Goal: Task Accomplishment & Management: Complete application form

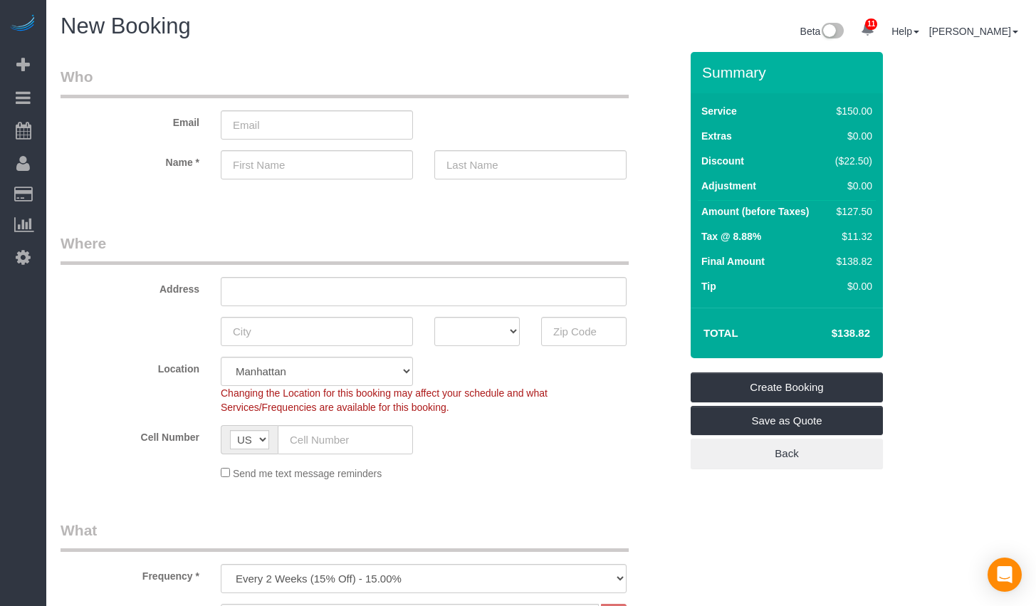
select select "number:89"
select select "number:90"
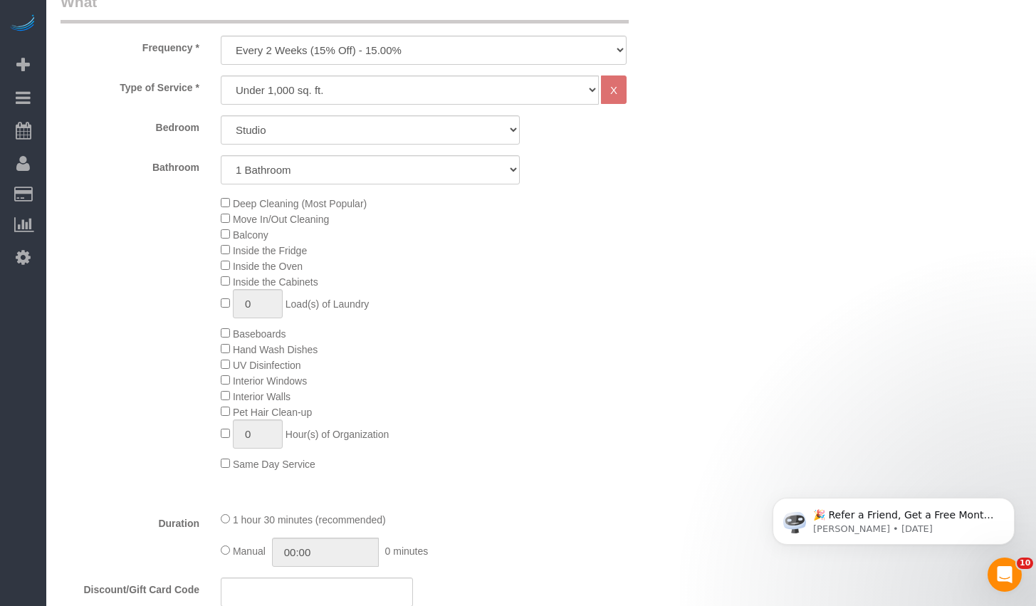
scroll to position [442, 0]
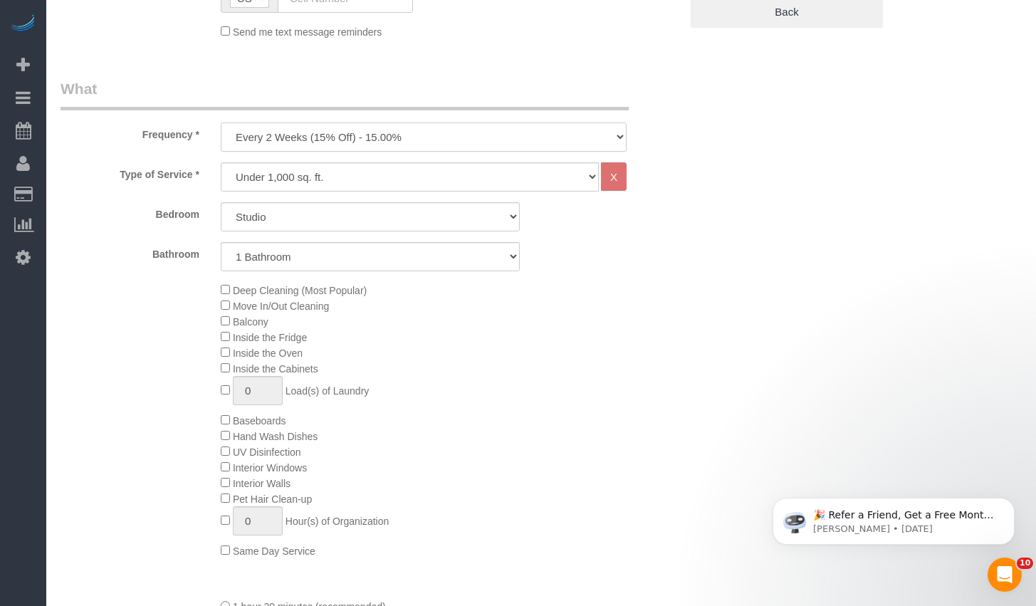
click at [374, 132] on select "One Time Weekly (20% Off) - 20.00% Every 2 Weeks (15% Off) - 15.00% Every 4 Wee…" at bounding box center [424, 136] width 406 height 29
select select "object:1344"
click at [221, 122] on select "One Time Weekly (20% Off) - 20.00% Every 2 Weeks (15% Off) - 15.00% Every 4 Wee…" at bounding box center [424, 136] width 406 height 29
click at [313, 214] on select "Studio 1 Bedroom 2 Bedrooms 3 Bedrooms" at bounding box center [370, 216] width 299 height 29
select select "1"
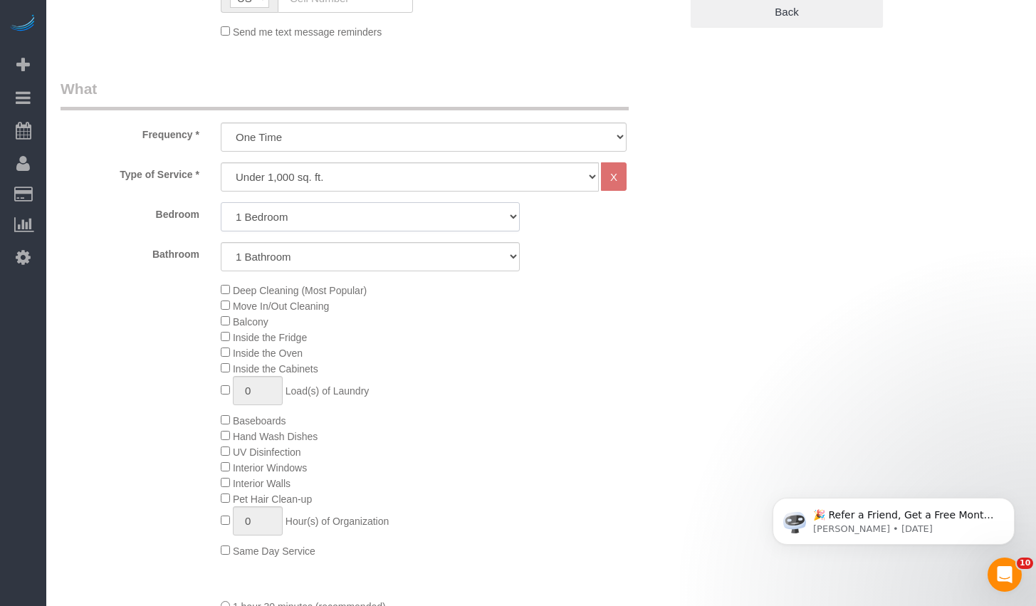
click at [221, 202] on select "Studio 1 Bedroom 2 Bedrooms 3 Bedrooms" at bounding box center [370, 216] width 299 height 29
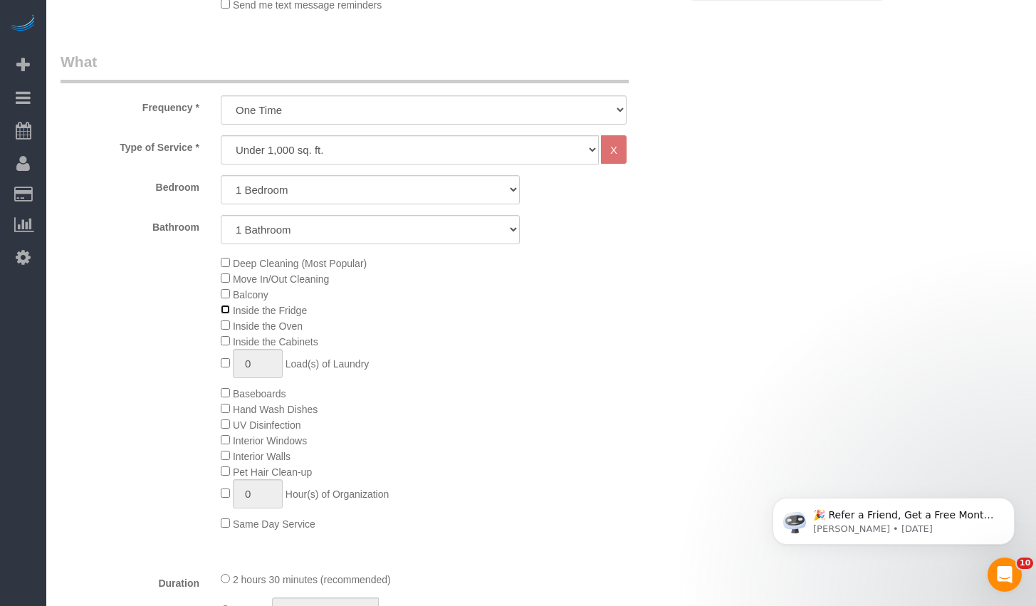
scroll to position [513, 0]
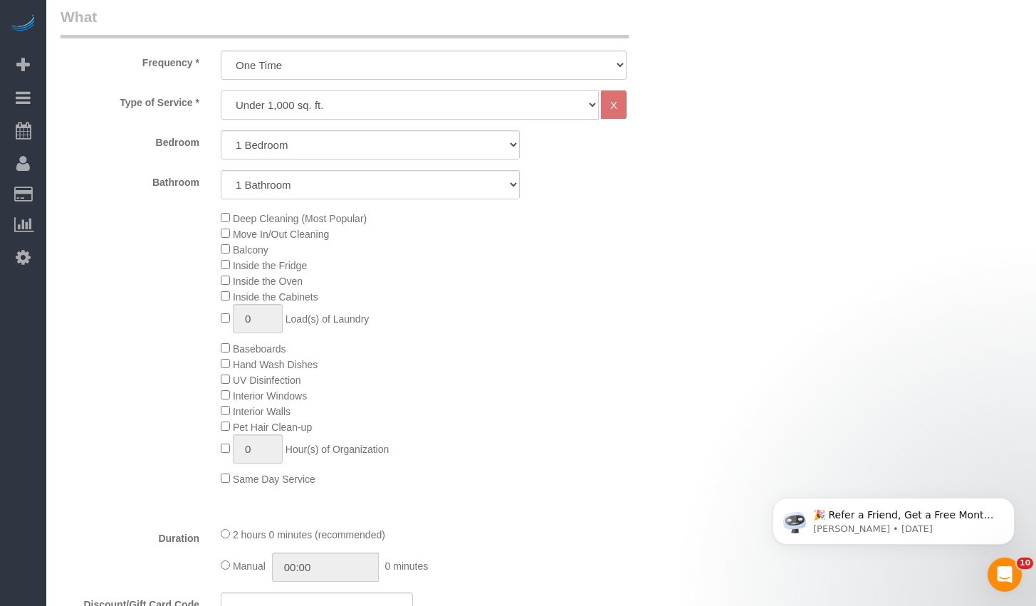
click at [350, 105] on select "Under 1,000 sq. ft. 1,001 - 1,500 sq. ft. 1,500+ sq. ft. Custom Cleaning Office…" at bounding box center [410, 104] width 378 height 29
select select "213"
click at [221, 90] on select "Under 1,000 sq. ft. 1,001 - 1,500 sq. ft. 1,500+ sq. ft. Custom Cleaning Office…" at bounding box center [410, 104] width 378 height 29
select select "1"
select select "120"
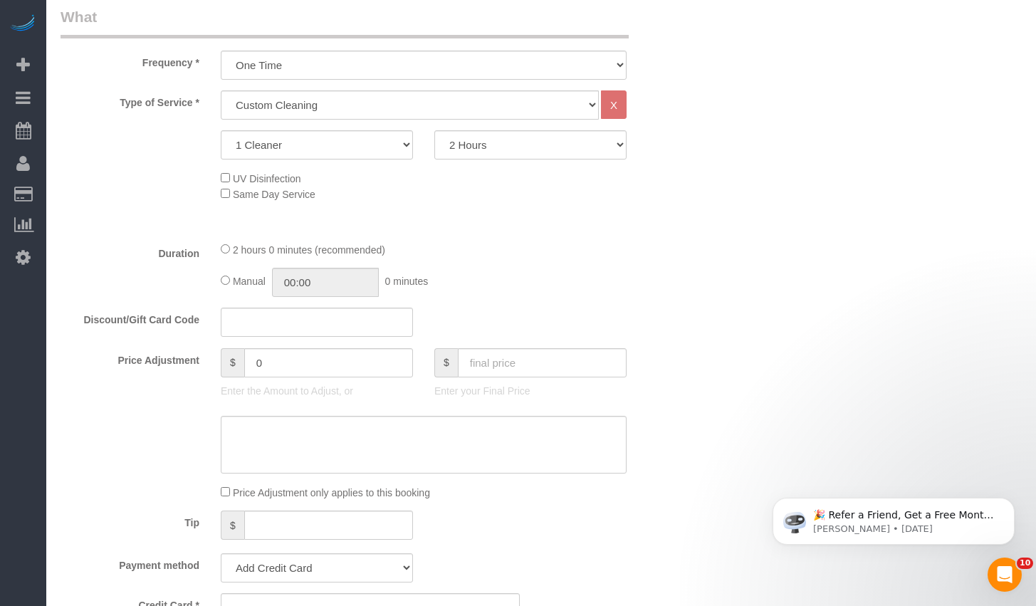
click at [419, 134] on div "1 Cleaner 2 Cleaners 3 Cleaners 4 Cleaners 5 Cleaners" at bounding box center [317, 144] width 214 height 29
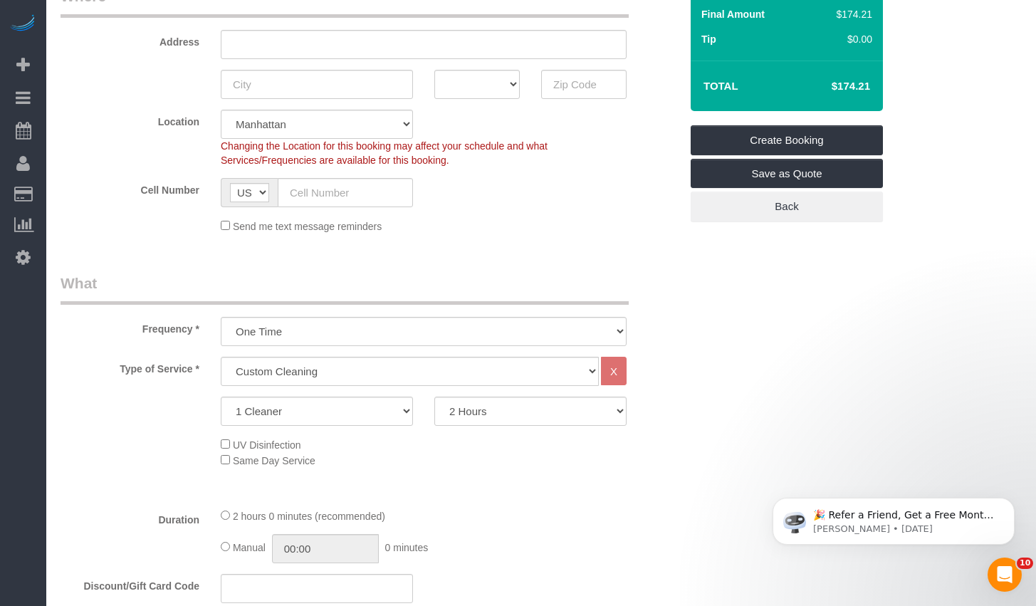
scroll to position [0, 0]
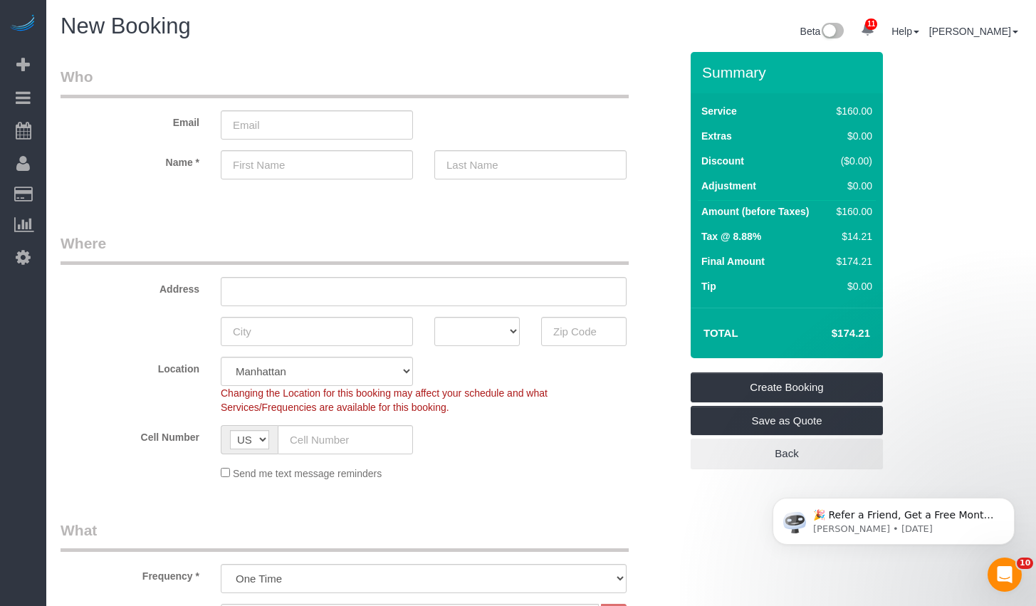
click at [320, 190] on div at bounding box center [424, 192] width 406 height 4
click at [325, 162] on input "text" at bounding box center [317, 164] width 192 height 29
paste input "Danielle"
type input "Danielle"
click at [499, 163] on input "text" at bounding box center [530, 164] width 192 height 29
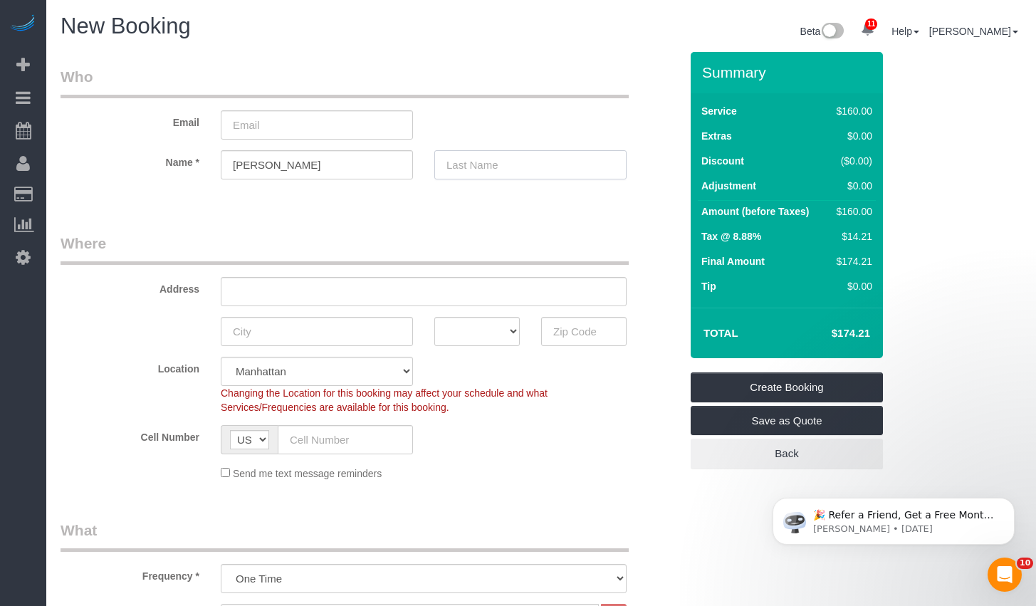
paste input "Gantcher"
type input "Gantcher"
click at [544, 249] on legend "Where" at bounding box center [345, 249] width 568 height 32
click at [329, 113] on input "email" at bounding box center [317, 124] width 192 height 29
paste input "danigantcher@gmail.com"
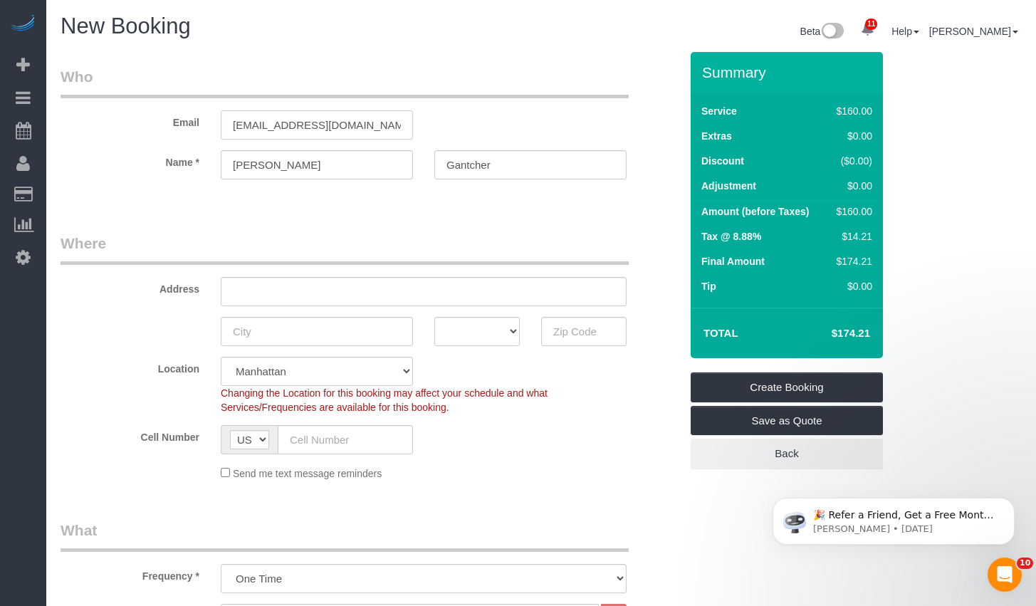
type input "danigantcher@gmail.com"
click at [325, 197] on fieldset "Who Email danigantcher@gmail.com Name * Danielle Gantcher" at bounding box center [371, 135] width 620 height 138
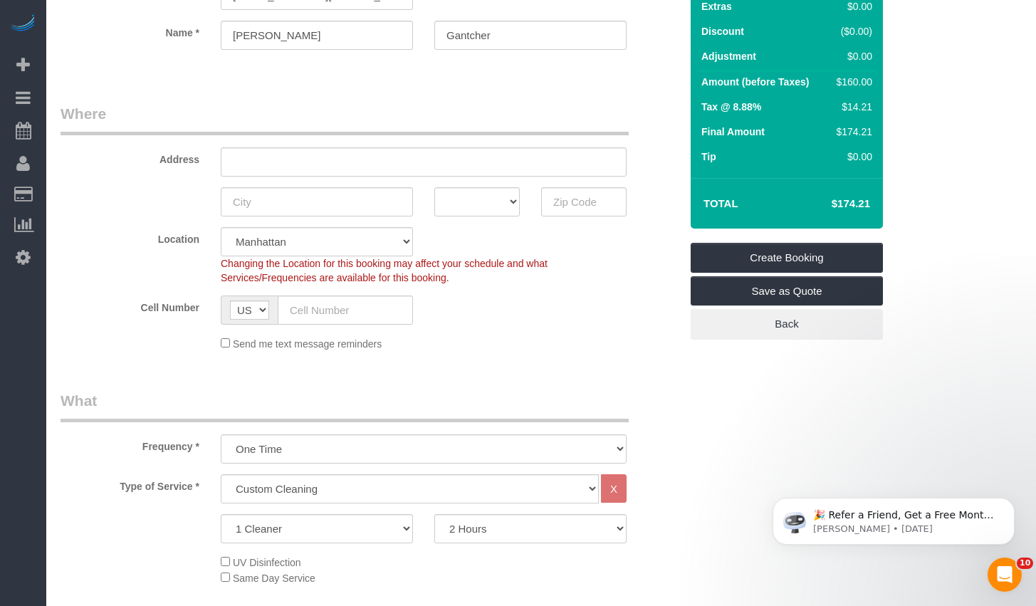
scroll to position [179, 0]
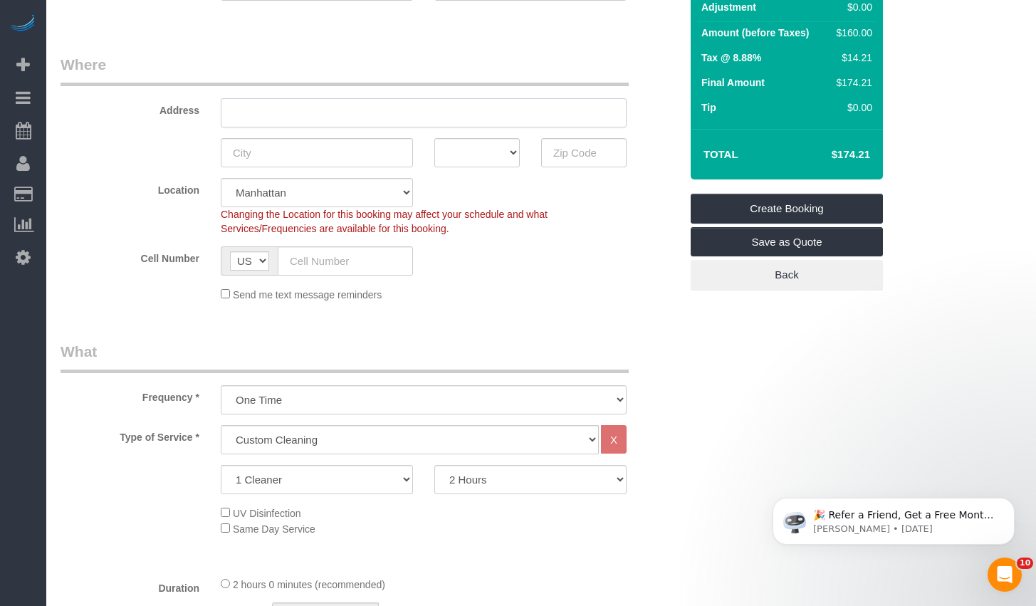
click at [315, 120] on input "text" at bounding box center [424, 112] width 406 height 29
paste input "509 3rd Ave Apt. 10E"
type input "509 3rd Ave Apt. 10E"
click at [314, 160] on input "text" at bounding box center [317, 152] width 192 height 29
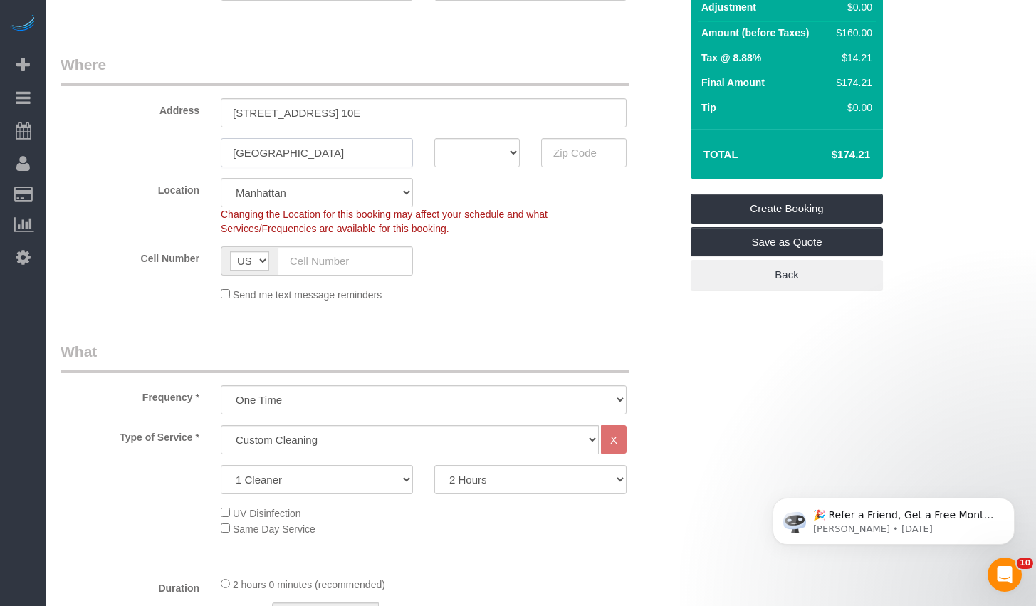
drag, startPoint x: 299, startPoint y: 152, endPoint x: 212, endPoint y: 154, distance: 87.6
click at [212, 154] on div "[GEOGRAPHIC_DATA]" at bounding box center [317, 152] width 214 height 29
type input "[US_STATE]"
select select "NY"
click at [560, 158] on input "text" at bounding box center [583, 152] width 85 height 29
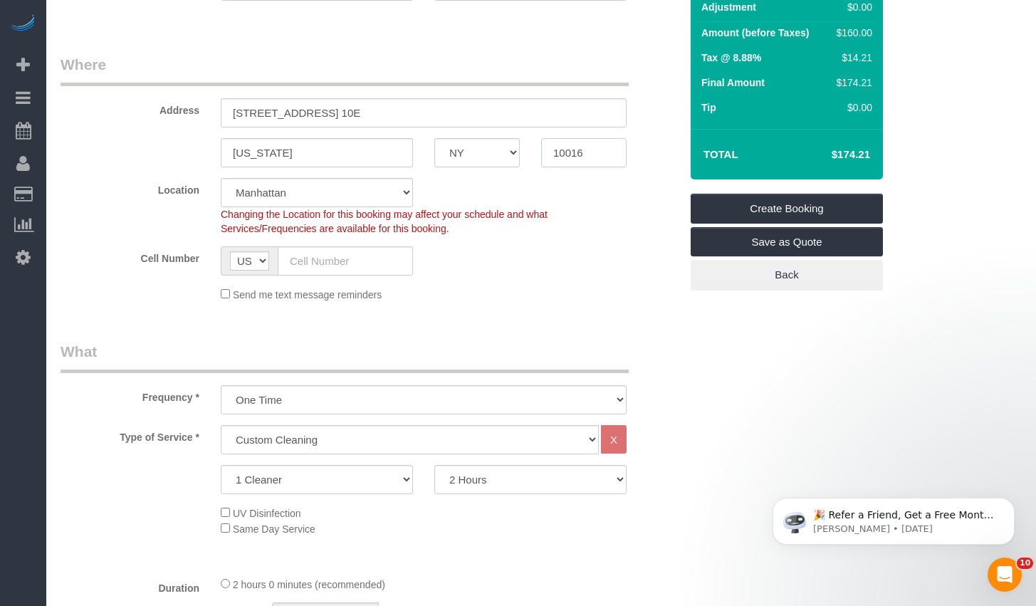
type input "10016"
click at [347, 257] on input "text" at bounding box center [345, 260] width 135 height 29
paste input "(914) 446-1380"
type input "(914) 446-1380"
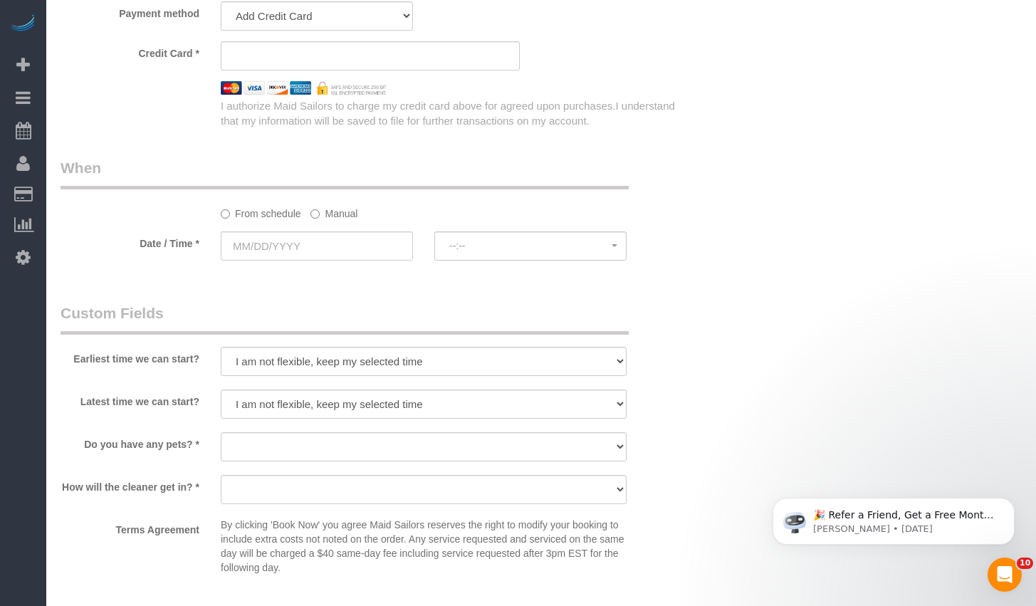
scroll to position [1238, 0]
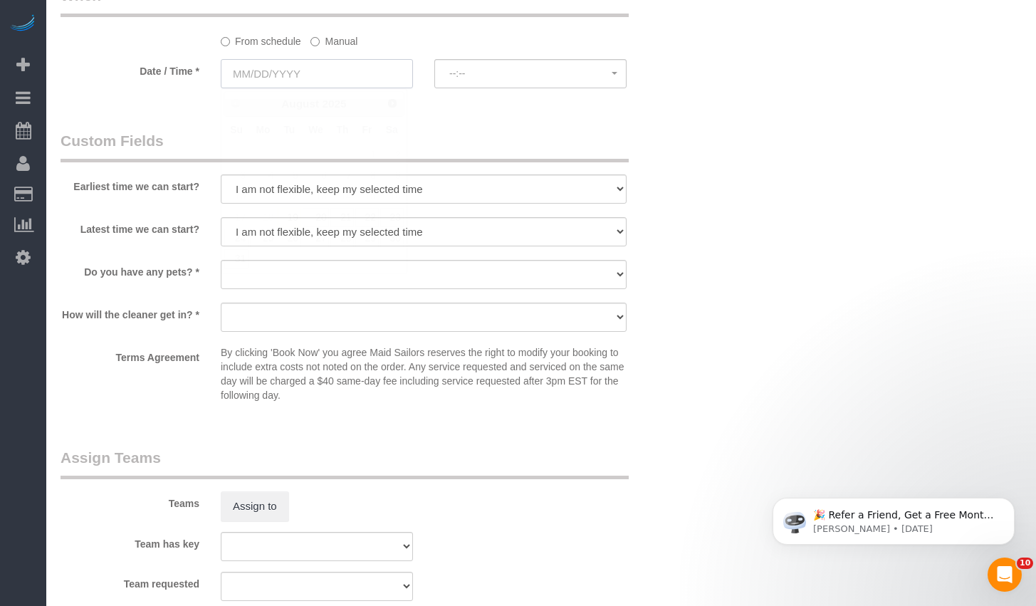
click at [347, 64] on input "text" at bounding box center [317, 73] width 192 height 29
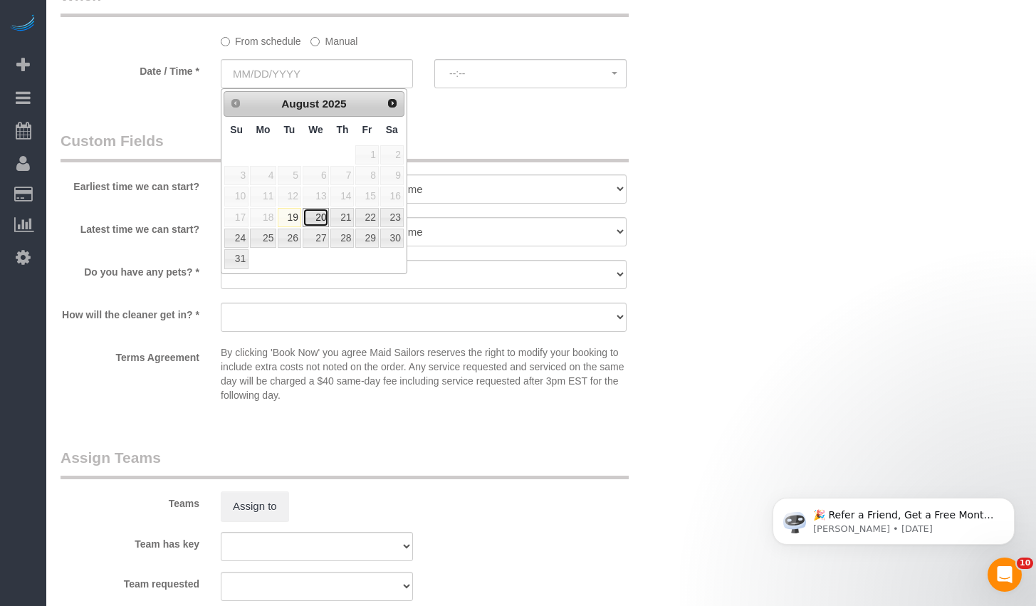
click at [323, 220] on link "20" at bounding box center [316, 217] width 27 height 19
type input "08/20/2025"
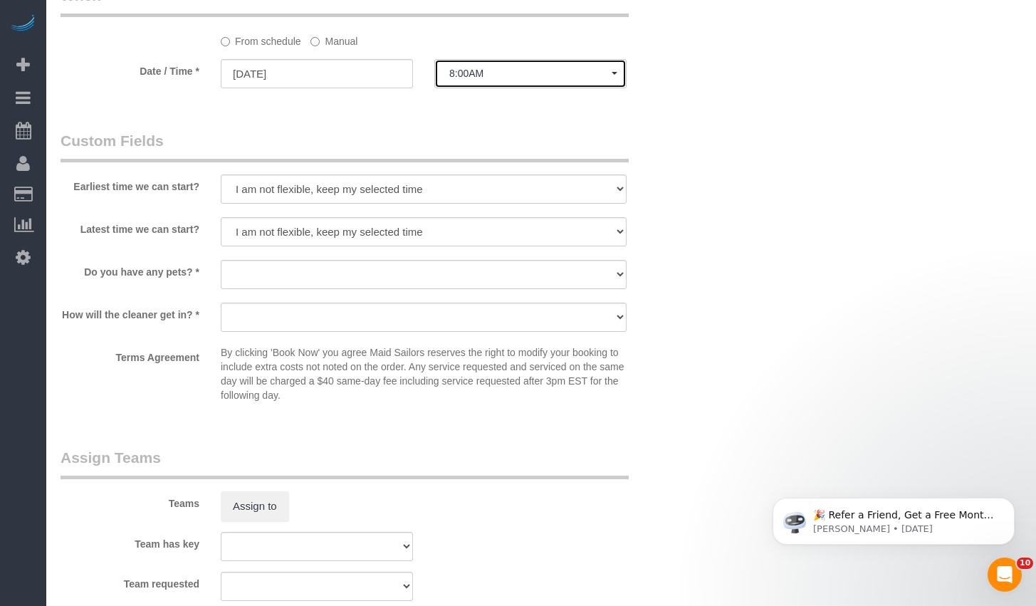
click at [531, 71] on span "8:00AM" at bounding box center [530, 73] width 162 height 11
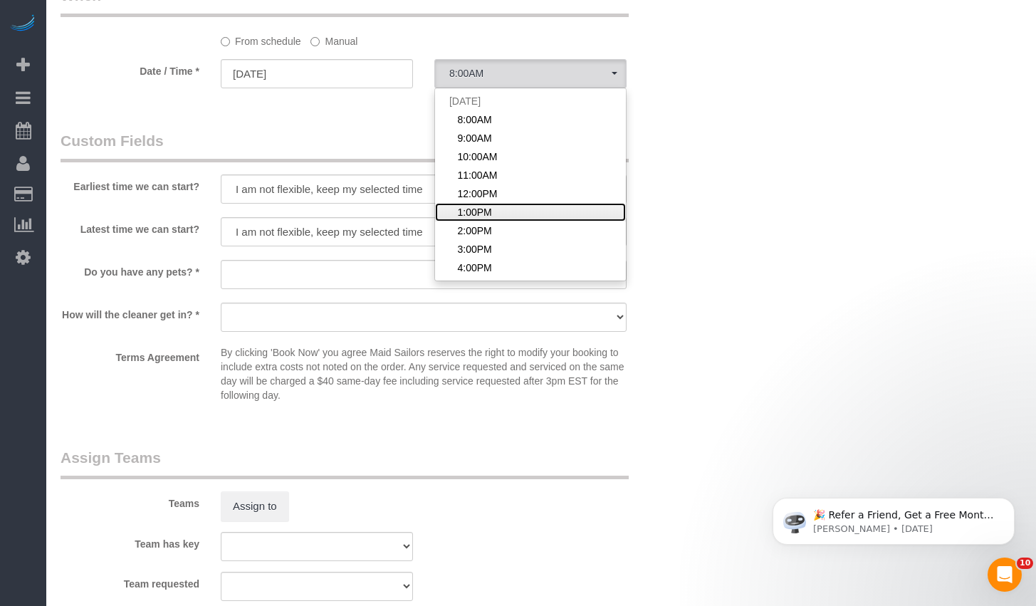
click at [486, 214] on span "1:00PM" at bounding box center [474, 212] width 34 height 14
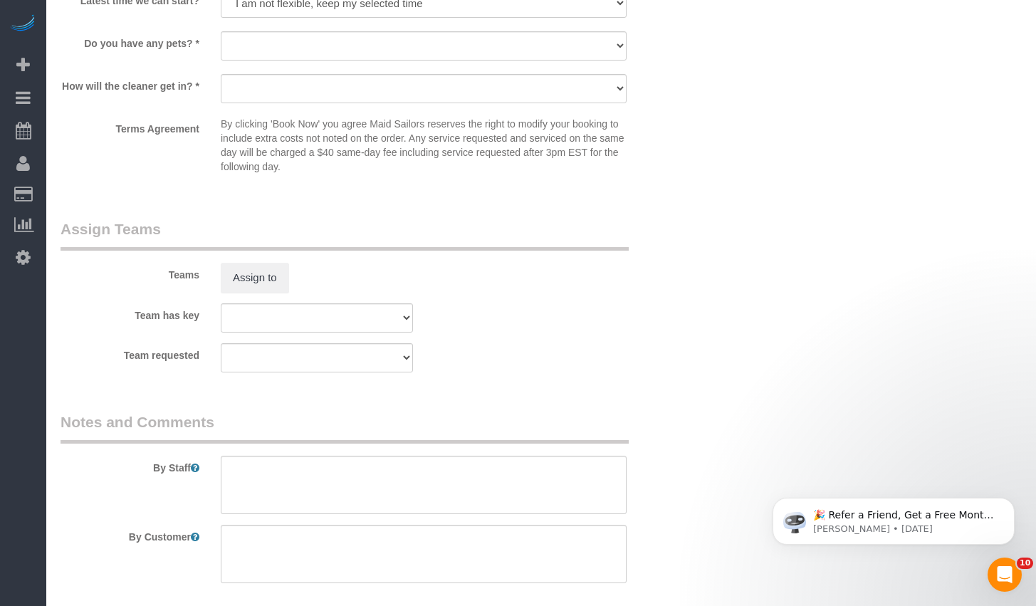
scroll to position [1295, 0]
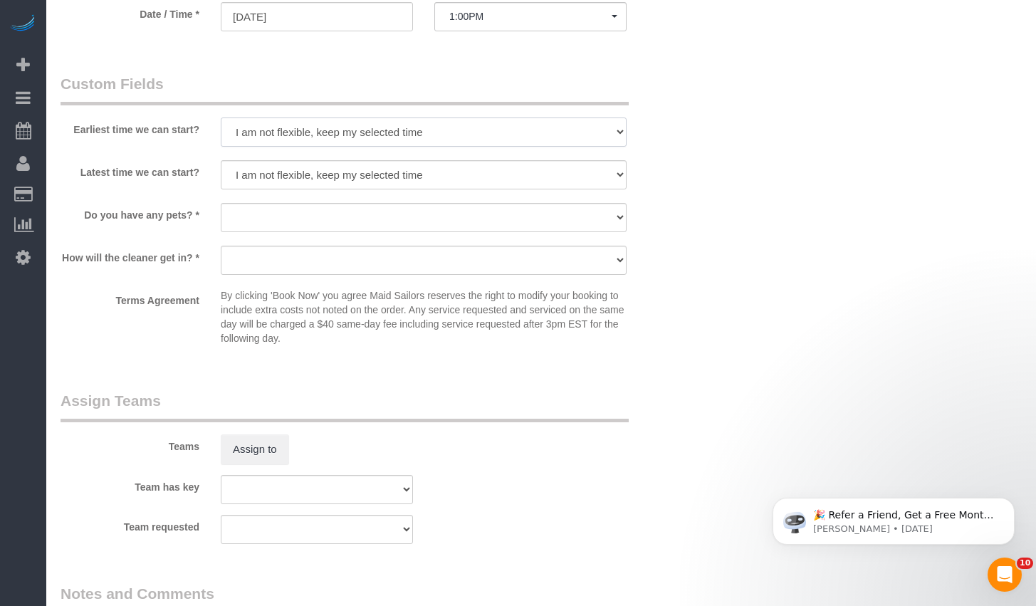
click at [317, 135] on select "I am not flexible, keep my selected time 8:00 AM 9:00 AM 10:00 AM 11:00 AM 12:0…" at bounding box center [424, 132] width 406 height 29
click at [496, 19] on span "1:00PM" at bounding box center [530, 16] width 162 height 11
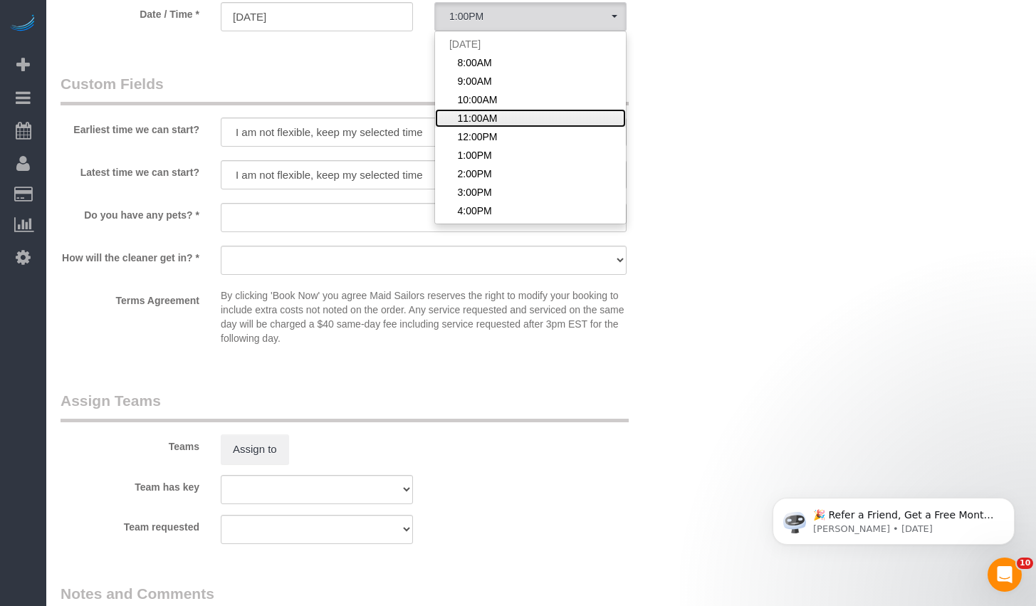
click at [489, 122] on span "11:00AM" at bounding box center [477, 118] width 40 height 14
select select "spot4"
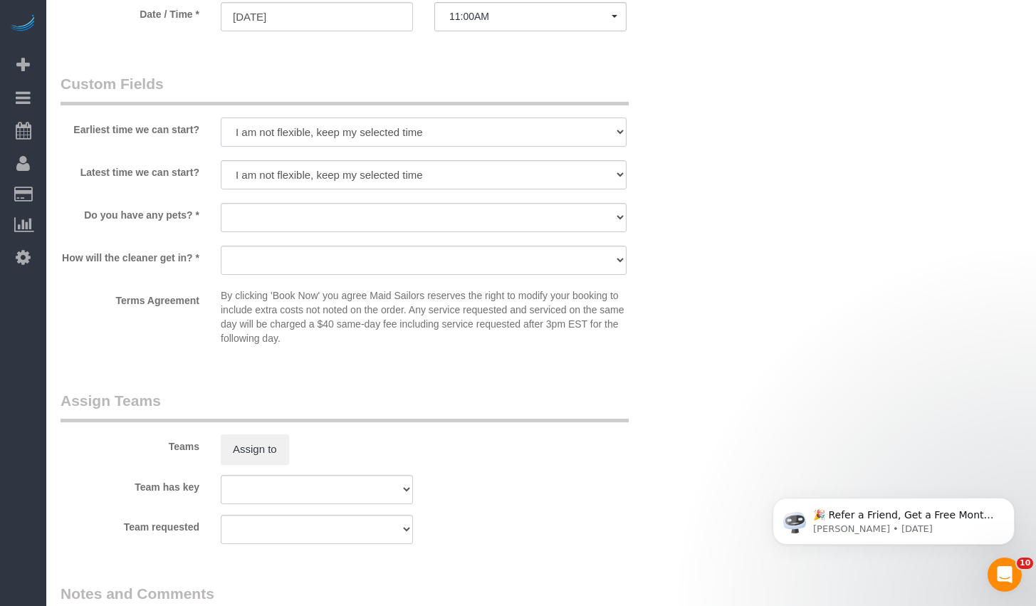
click at [429, 132] on select "I am not flexible, keep my selected time 8:00 AM 9:00 AM 10:00 AM 11:00 AM 12:0…" at bounding box center [424, 132] width 406 height 29
select select "number:59"
click at [221, 118] on select "I am not flexible, keep my selected time 8:00 AM 9:00 AM 10:00 AM 11:00 AM 12:0…" at bounding box center [424, 132] width 406 height 29
click at [329, 174] on select "I am not flexible, keep my selected time 8:00 AM 9:00 AM 10:00 AM 11:00 AM 12:0…" at bounding box center [424, 174] width 406 height 29
select select "number:73"
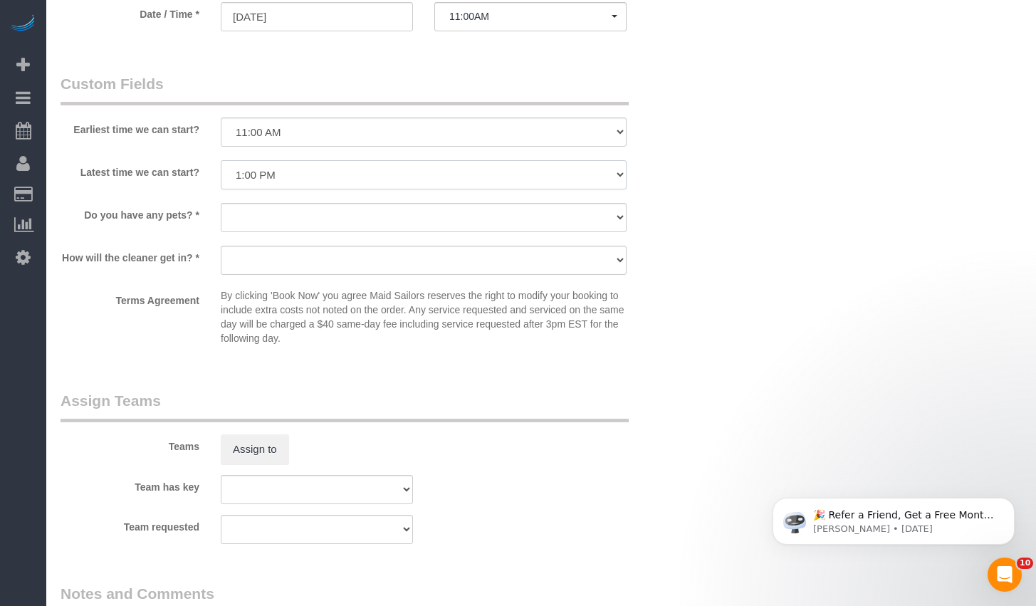
click at [221, 160] on select "I am not flexible, keep my selected time 8:00 AM 9:00 AM 10:00 AM 11:00 AM 12:0…" at bounding box center [424, 174] width 406 height 29
click at [285, 218] on select "Dog Cat None" at bounding box center [424, 217] width 406 height 29
select select "number:15"
click at [221, 203] on select "Dog Cat None" at bounding box center [424, 217] width 406 height 29
click at [268, 266] on select "We'll let you in. Doorman/Front Desk has the key. Other (Provide details)" at bounding box center [424, 260] width 406 height 29
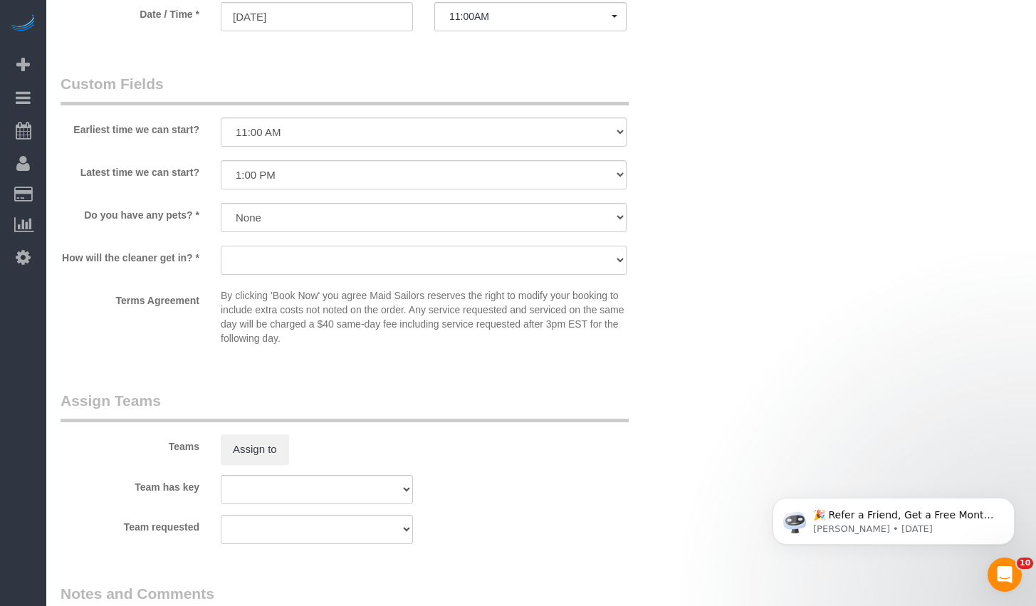
select select "number:5"
click at [221, 246] on select "We'll let you in. Doorman/Front Desk has the key. Other (Provide details)" at bounding box center [424, 260] width 406 height 29
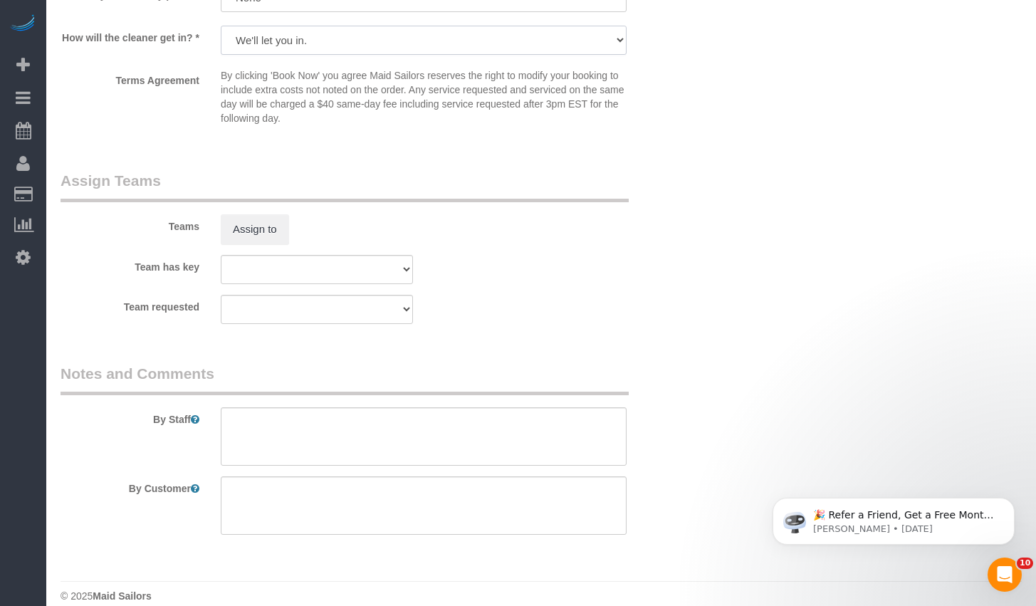
scroll to position [1532, 0]
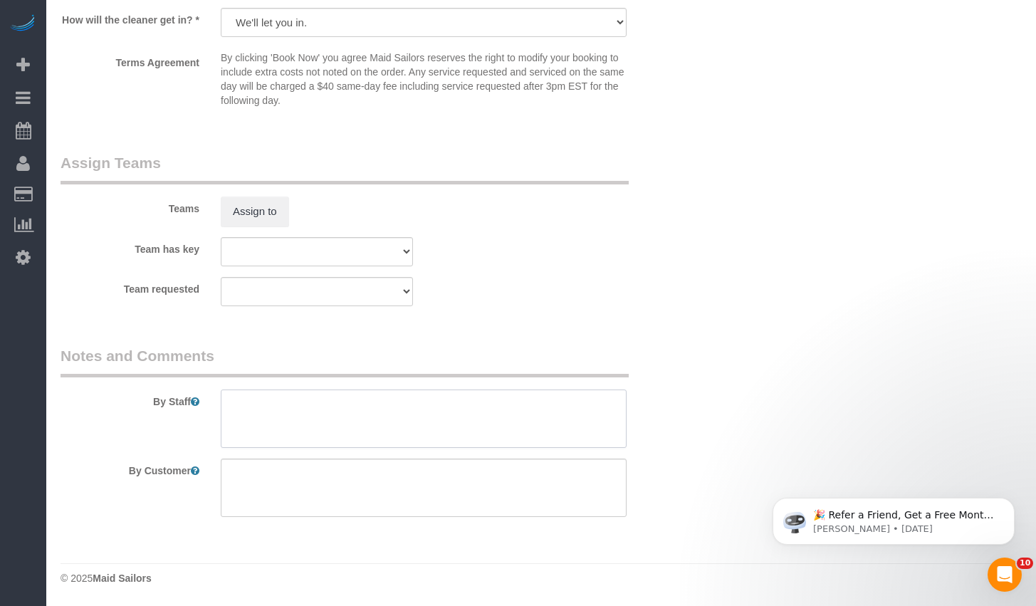
click at [444, 429] on textarea at bounding box center [424, 419] width 406 height 58
click at [445, 427] on textarea at bounding box center [424, 419] width 406 height 58
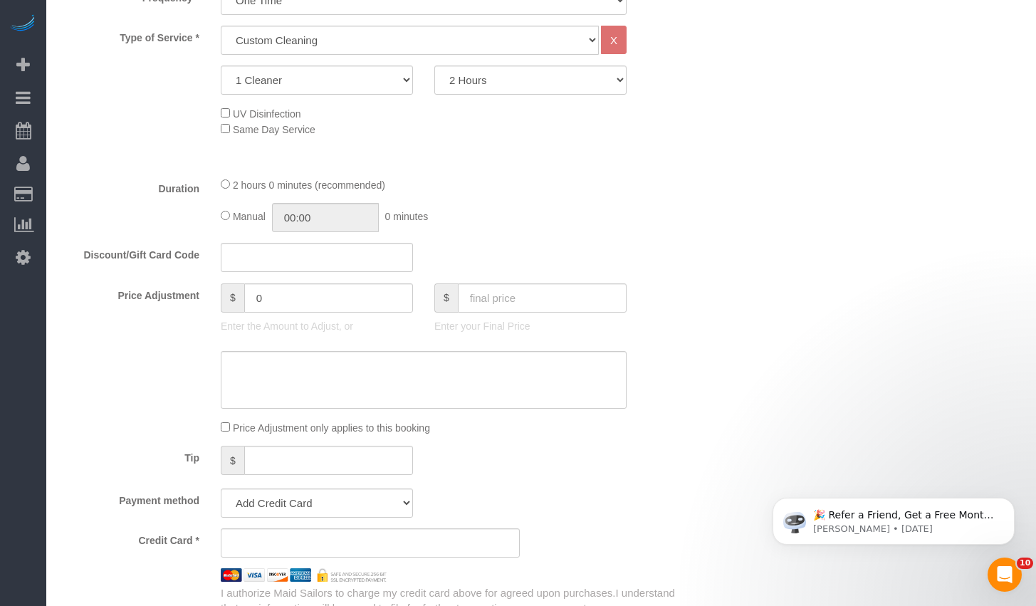
scroll to position [807, 0]
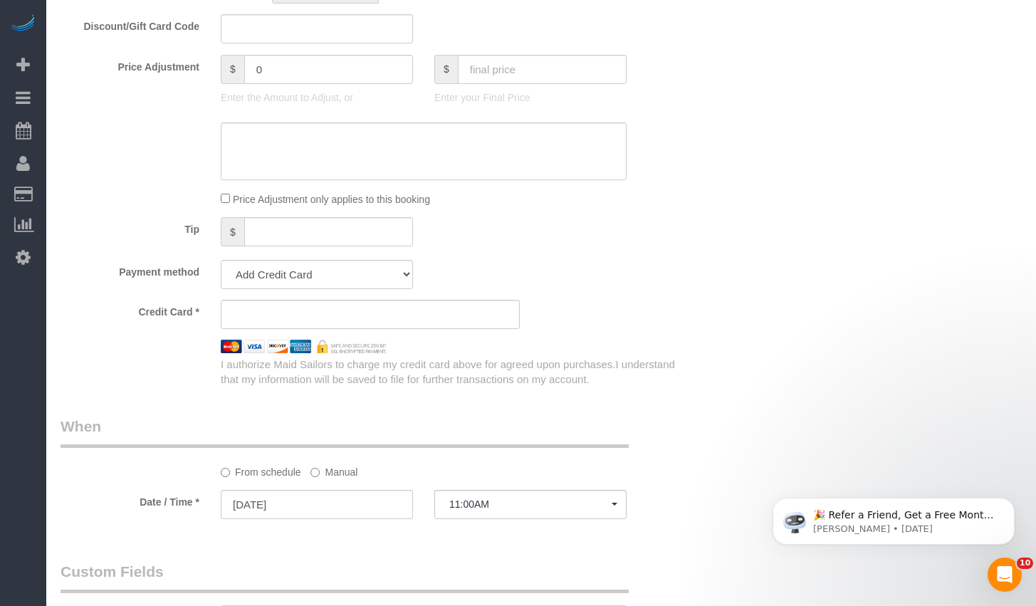
type textarea "Priorities 1 Bathroom 2 Living Room 3 Kitchen 4 Bedroom Only 1 bedroom will be …"
click at [728, 412] on div "Who Email danigantcher@gmail.com Name * Danielle Gantcher Where Address 509 3rd…" at bounding box center [541, 263] width 961 height 2037
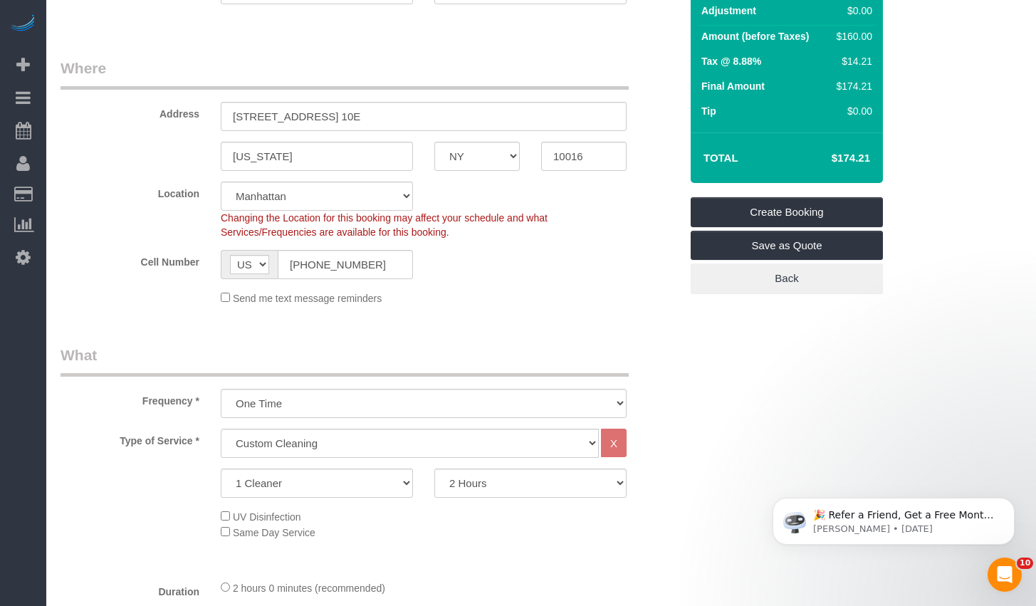
scroll to position [0, 0]
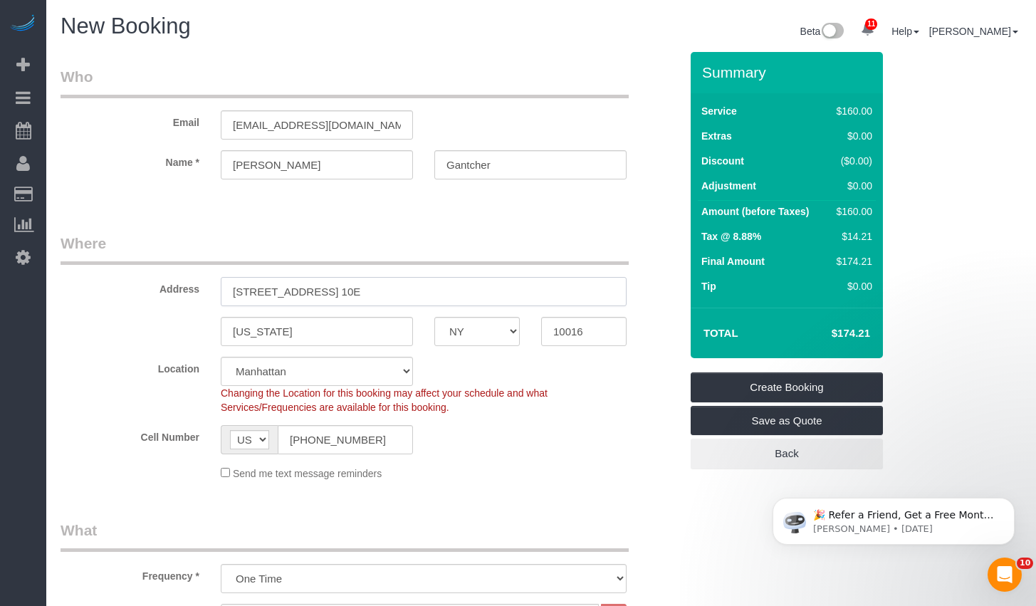
click at [291, 294] on input "509 3rd Ave Apt. 10E" at bounding box center [424, 291] width 406 height 29
type input "509 3rd Avenue Apt. 10E"
click at [776, 387] on link "Create Booking" at bounding box center [787, 387] width 192 height 30
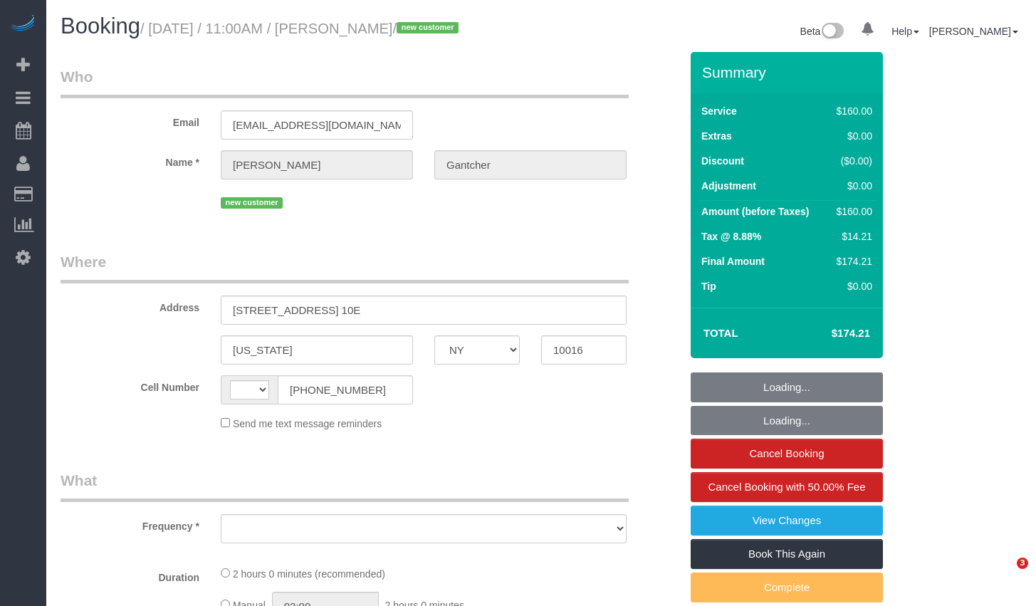
select select "NY"
select select "string:[GEOGRAPHIC_DATA]"
select select "object:717"
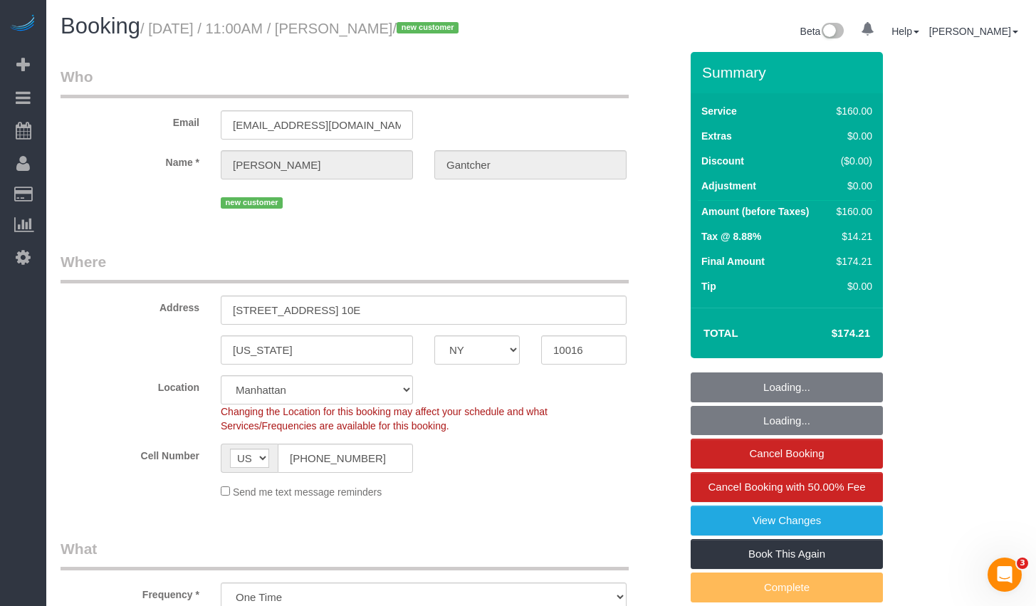
select select "string:stripe-pm_1Rxt2Z4VGloSiKo7NCya6t5e"
select select "spot1"
select select "number:59"
select select "number:73"
select select "number:15"
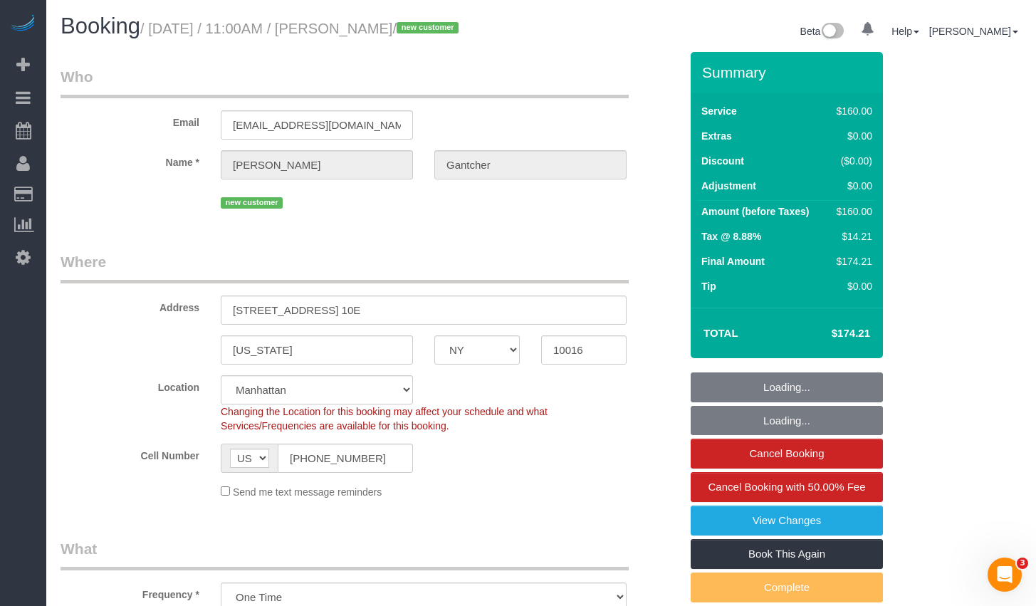
select select "number:5"
select select "object:1413"
copy small "August 20, 2025 / 11:00AM / Danielle Gantcher"
drag, startPoint x: 161, startPoint y: 30, endPoint x: 461, endPoint y: 34, distance: 299.8
click at [461, 34] on small "/ August 20, 2025 / 11:00AM / Danielle Gantcher / new customer" at bounding box center [301, 29] width 323 height 16
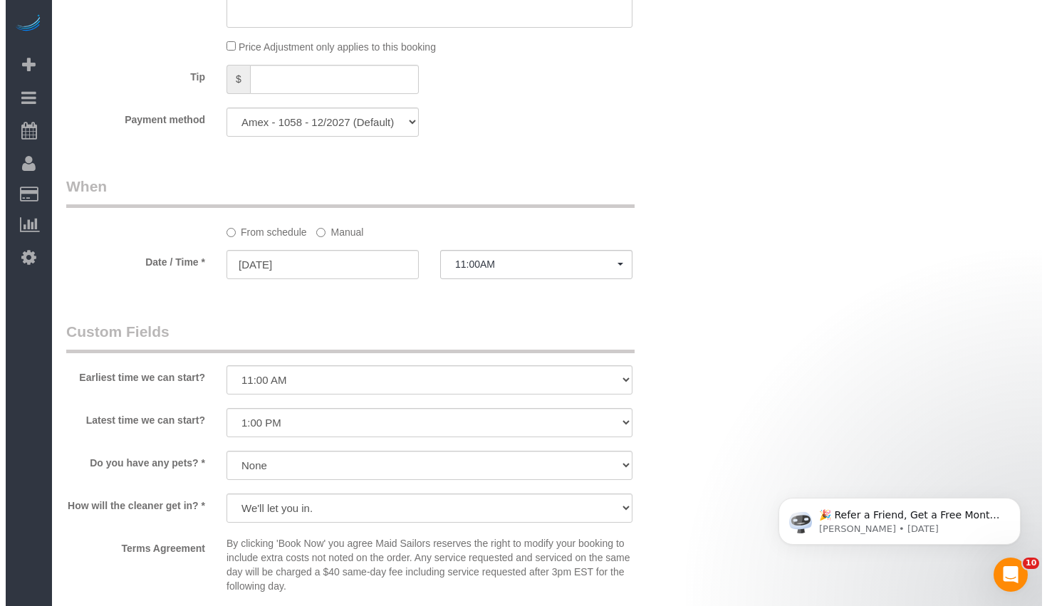
scroll to position [1222, 0]
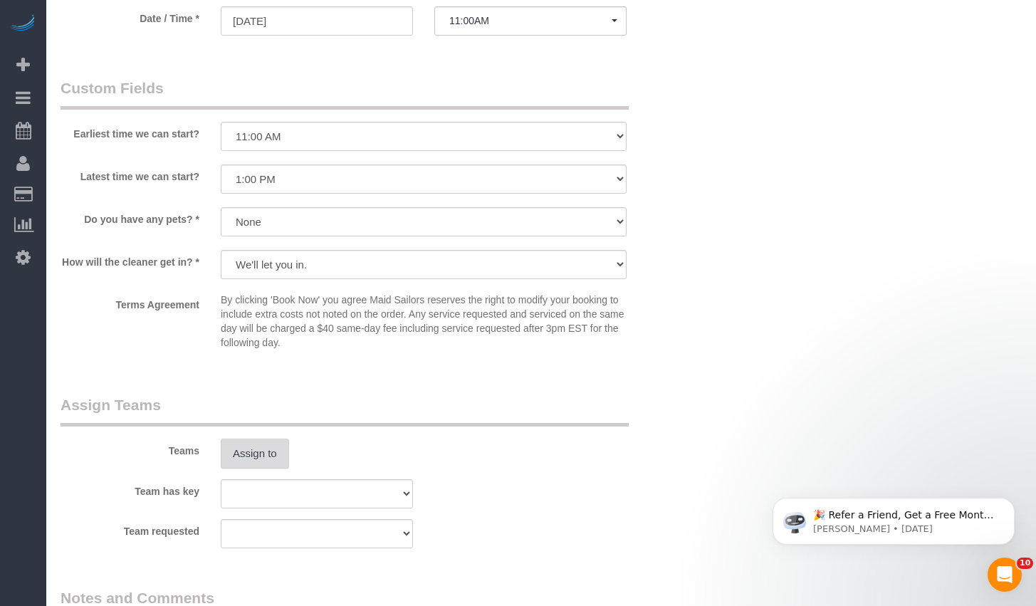
click at [246, 469] on button "Assign to" at bounding box center [255, 454] width 68 height 30
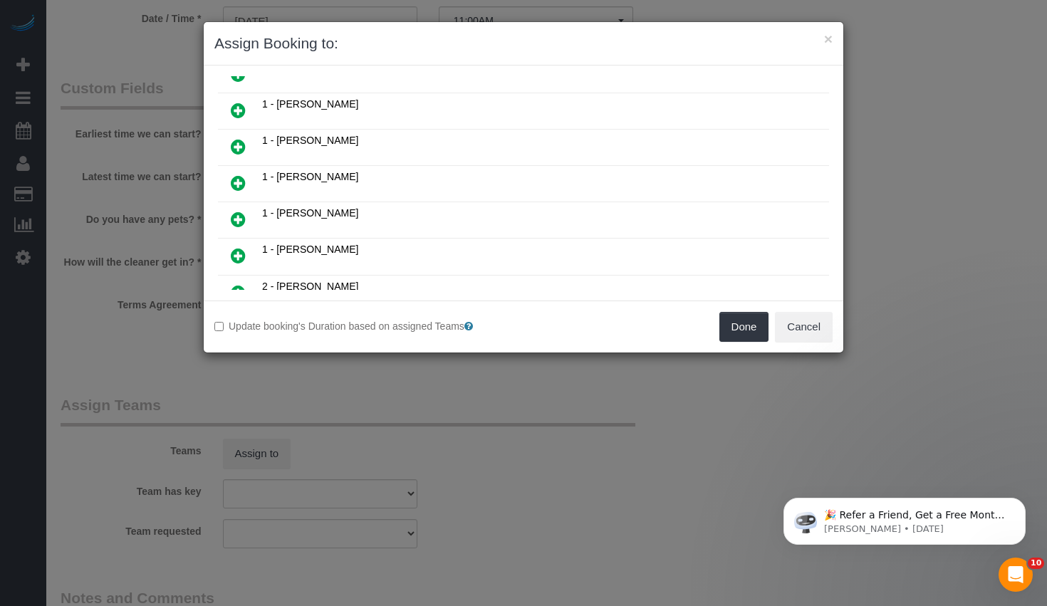
scroll to position [518, 0]
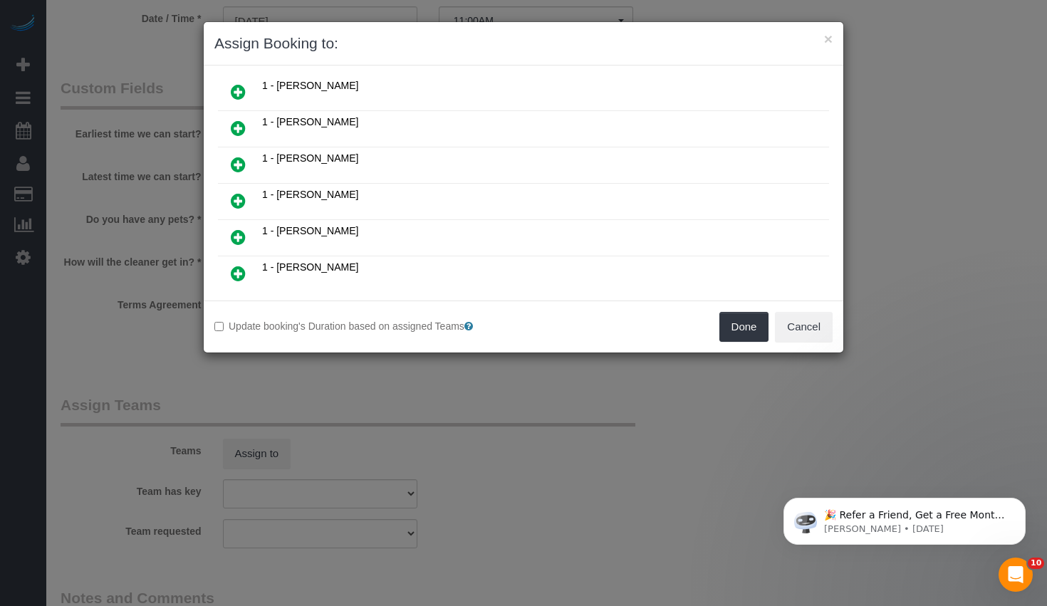
click at [242, 166] on icon at bounding box center [238, 164] width 15 height 17
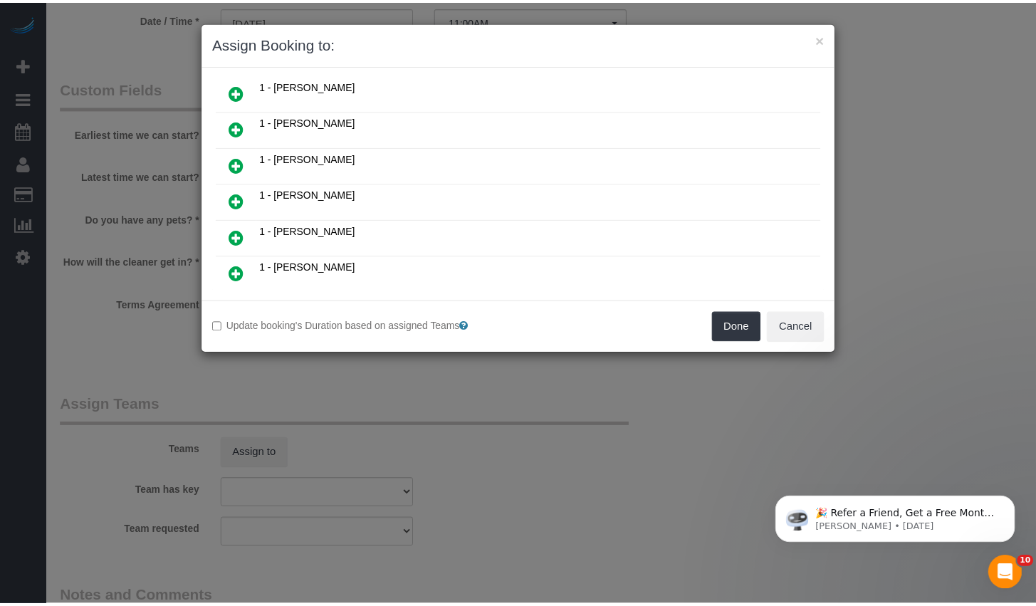
scroll to position [552, 0]
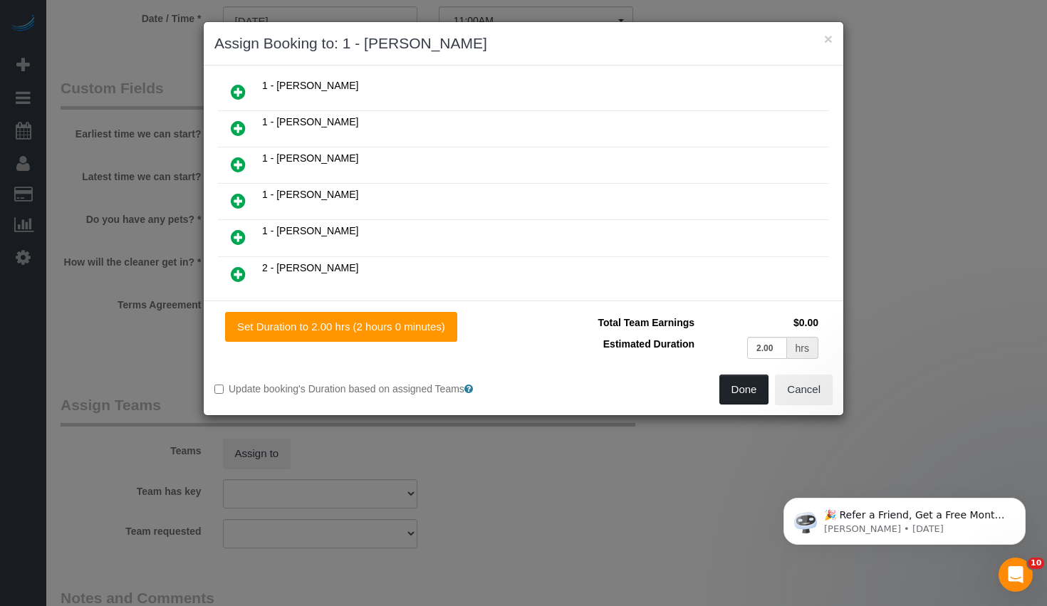
click at [751, 395] on button "Done" at bounding box center [744, 390] width 50 height 30
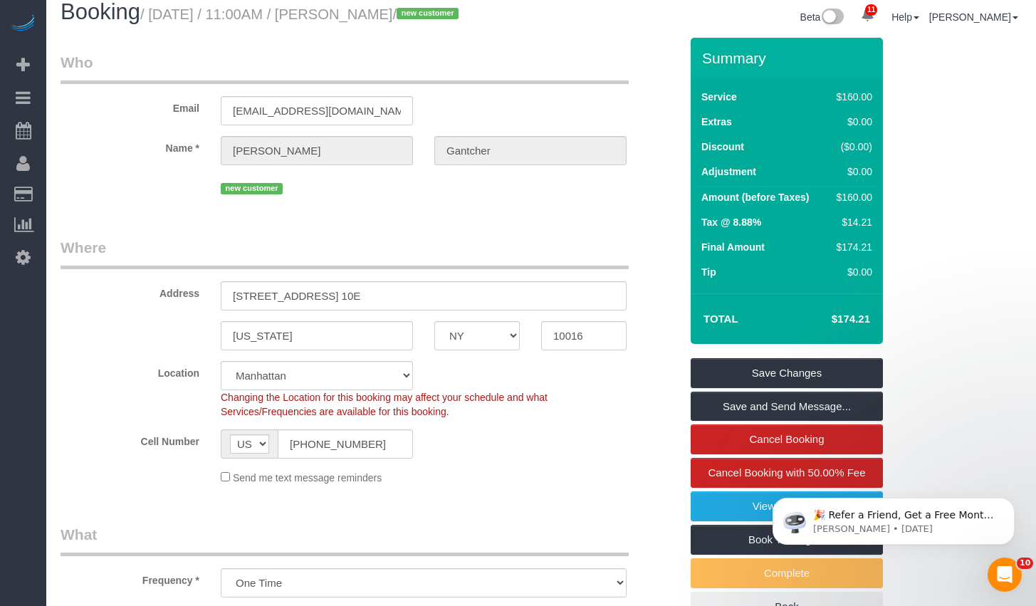
scroll to position [0, 0]
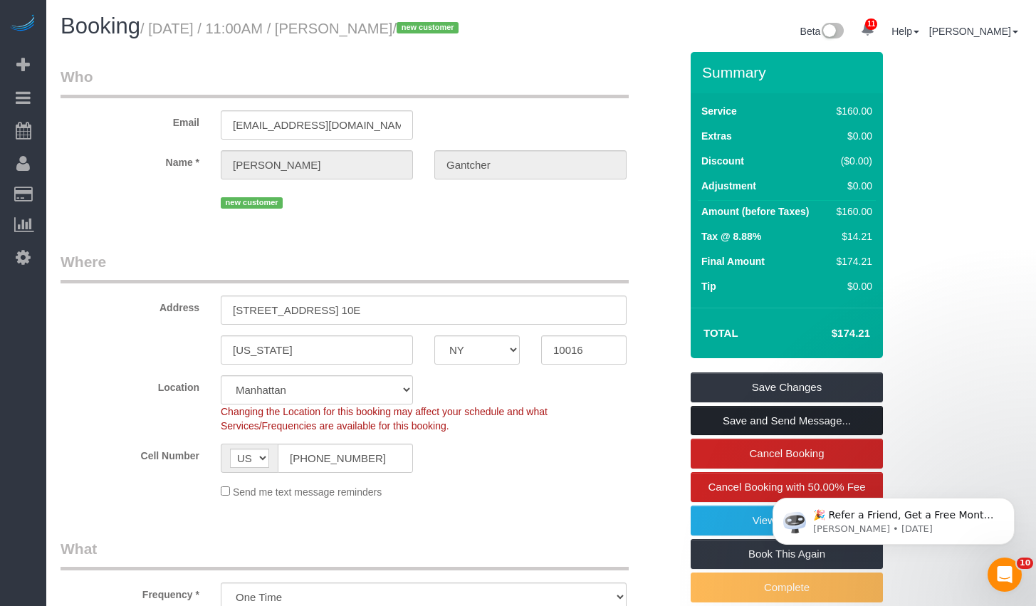
click at [788, 436] on link "Save and Send Message..." at bounding box center [787, 421] width 192 height 30
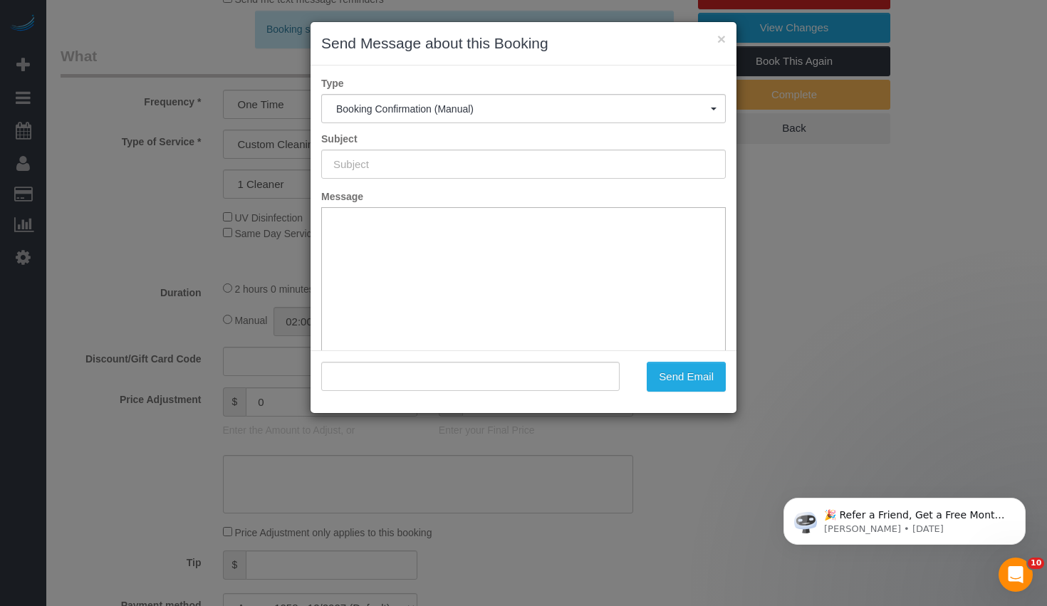
type input "Cleaning Confirmed for 08/20/2025 at 11:00am"
type input ""Danielle Gantcher" <danigantcher@gmail.com>"
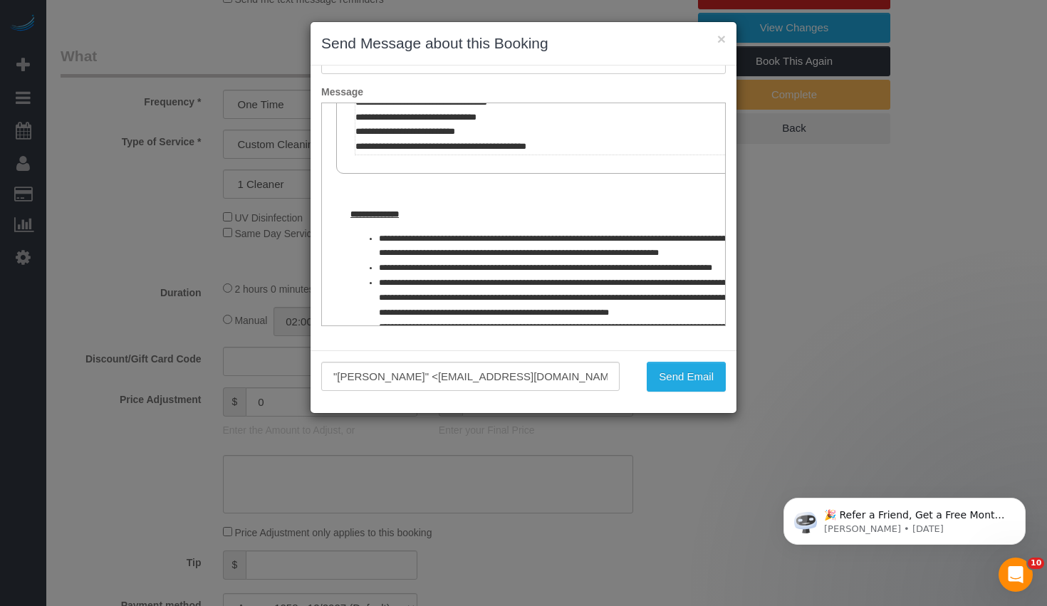
scroll to position [677, 0]
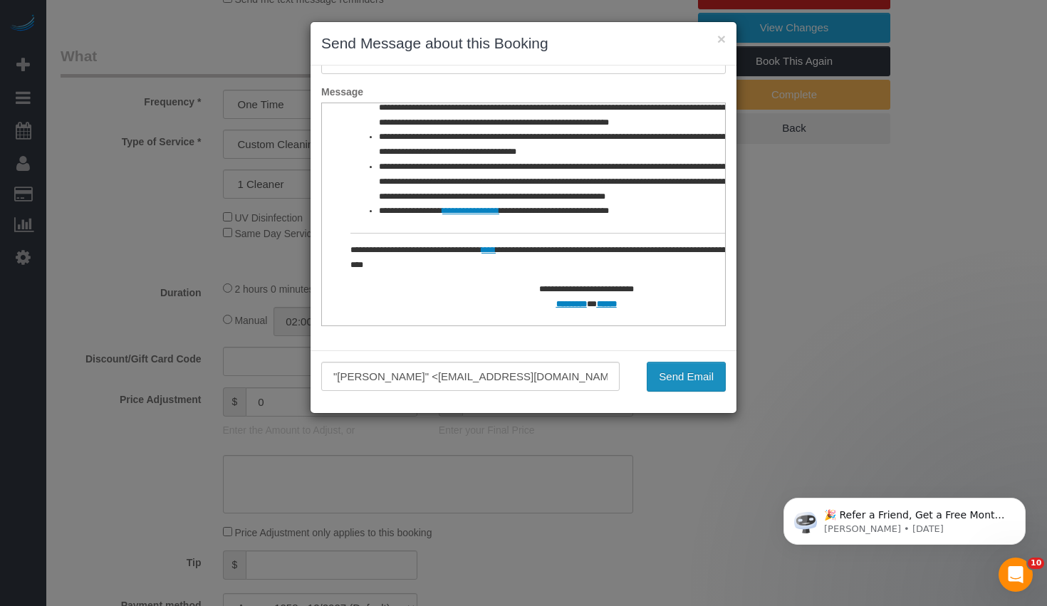
click at [680, 372] on button "Send Email" at bounding box center [686, 377] width 79 height 30
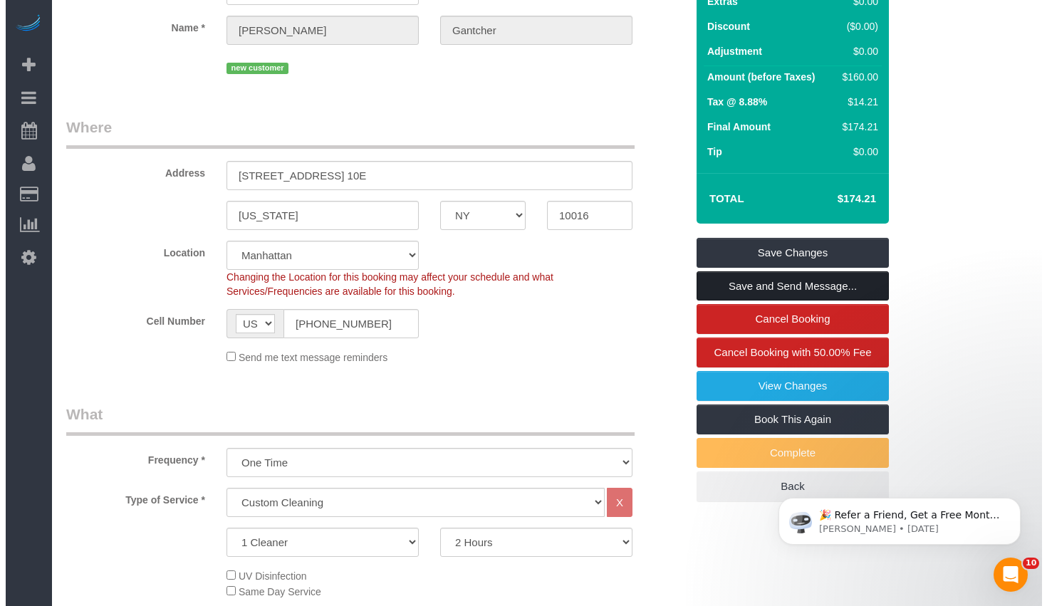
scroll to position [0, 0]
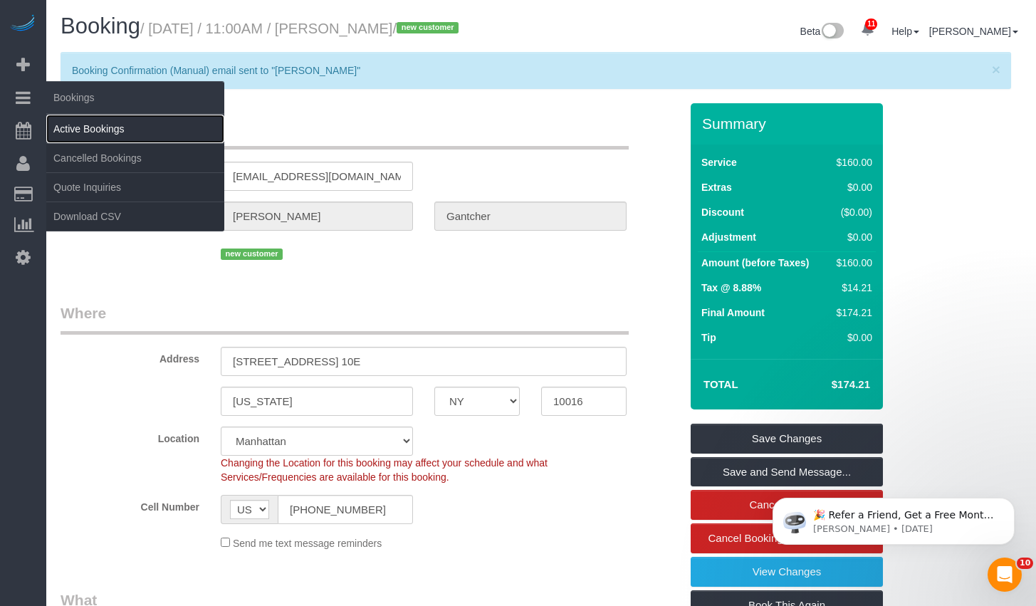
click at [71, 127] on link "Active Bookings" at bounding box center [135, 129] width 178 height 28
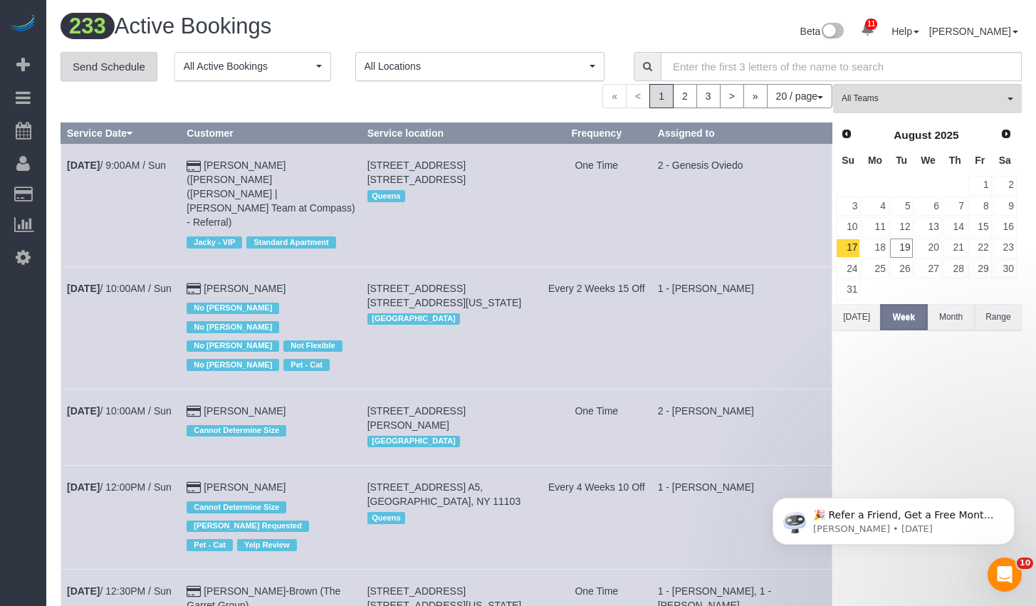
click at [111, 76] on link "Send Schedule" at bounding box center [109, 67] width 97 height 30
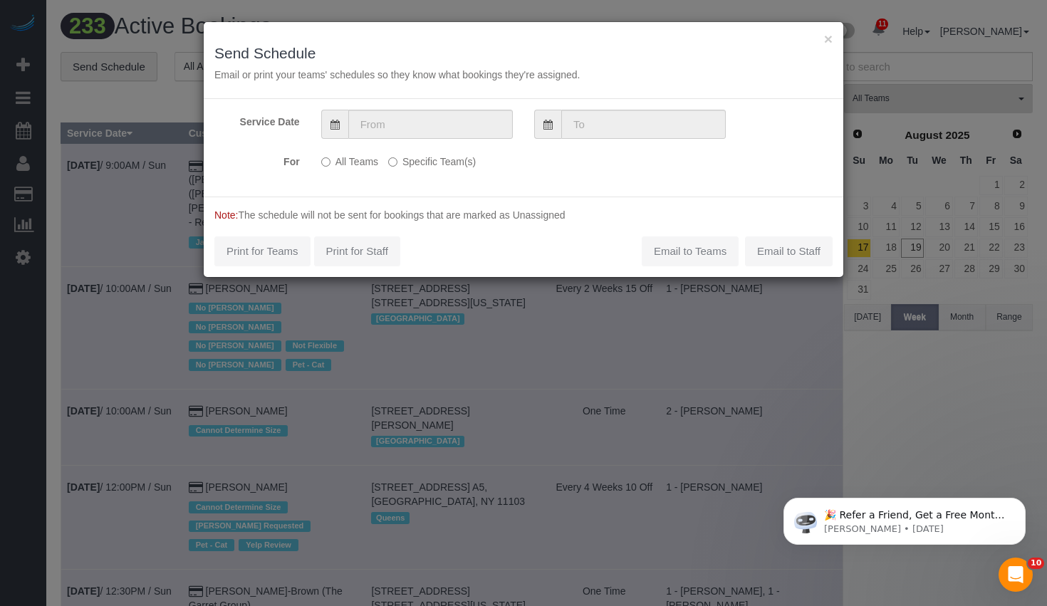
click at [427, 159] on label "Specific Team(s)" at bounding box center [432, 159] width 88 height 19
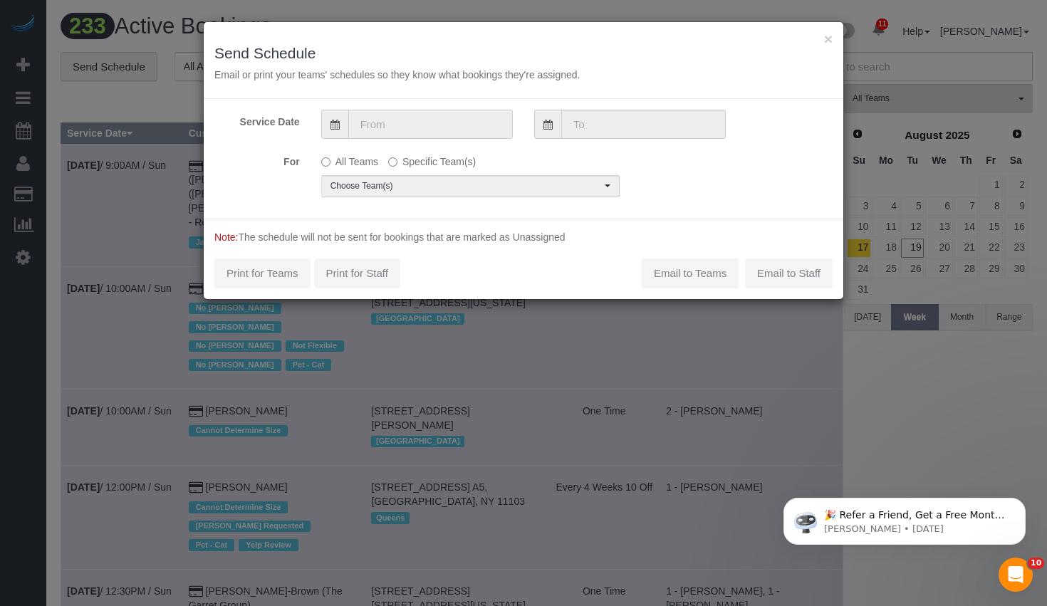
click at [431, 133] on input "text" at bounding box center [430, 124] width 165 height 29
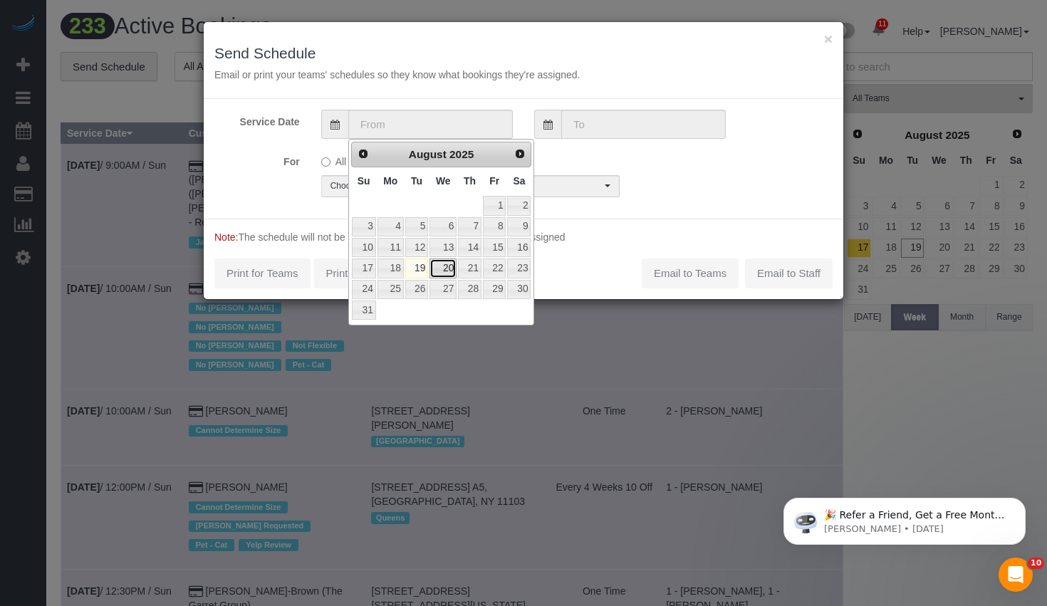
click at [445, 267] on link "20" at bounding box center [442, 268] width 27 height 19
type input "08/20/2025"
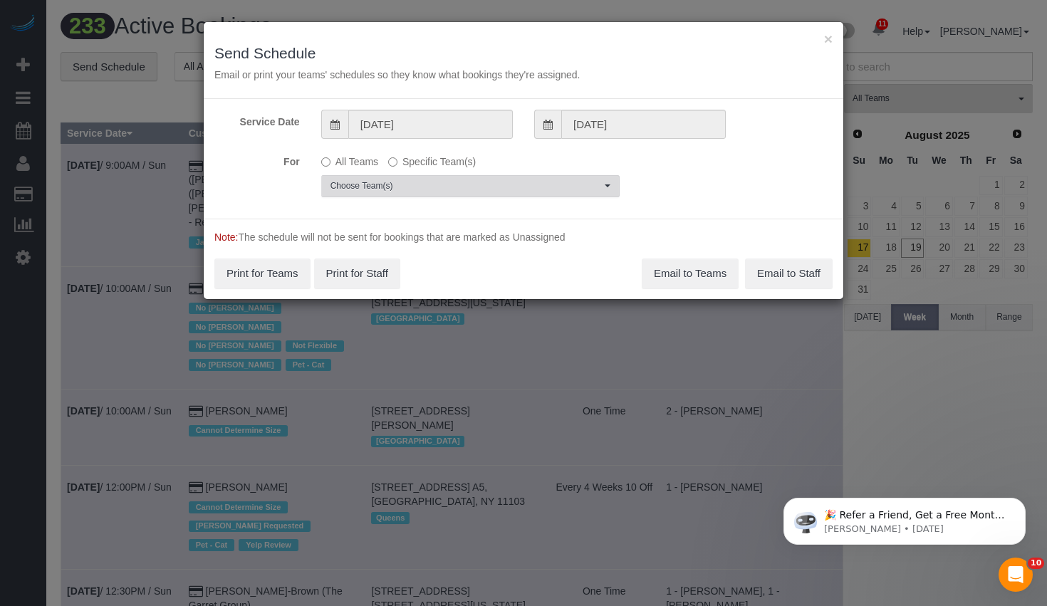
click at [462, 185] on span "Choose Team(s)" at bounding box center [465, 186] width 271 height 12
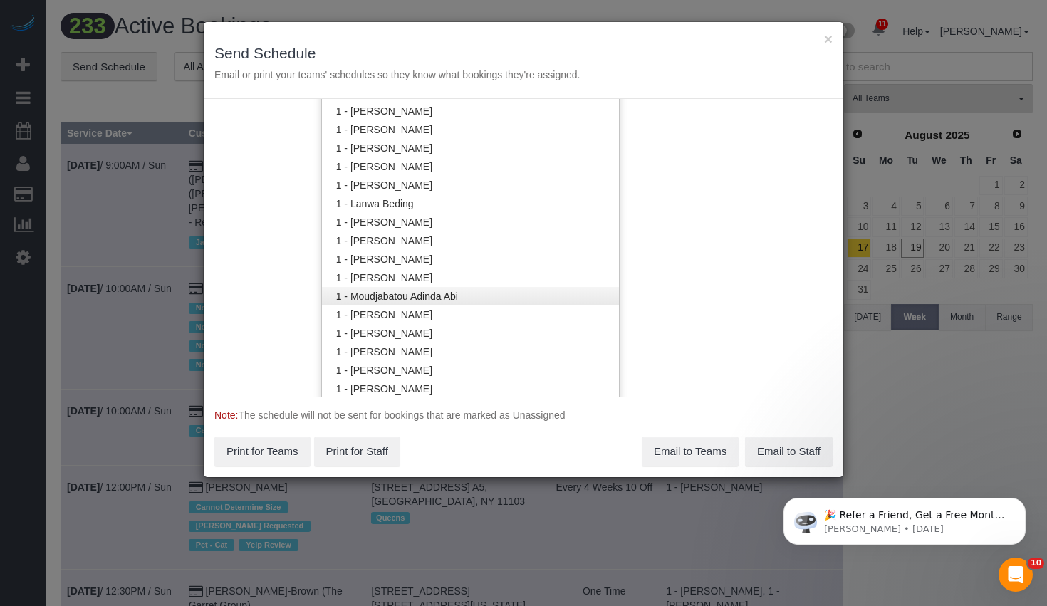
scroll to position [627, 0]
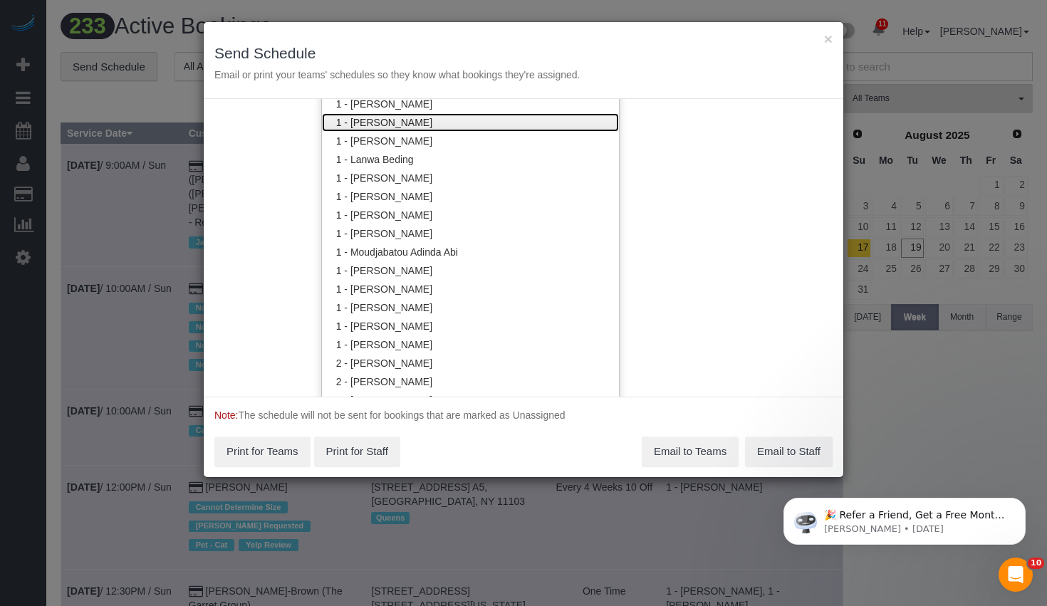
click at [420, 118] on link "1 - [PERSON_NAME]" at bounding box center [470, 122] width 297 height 19
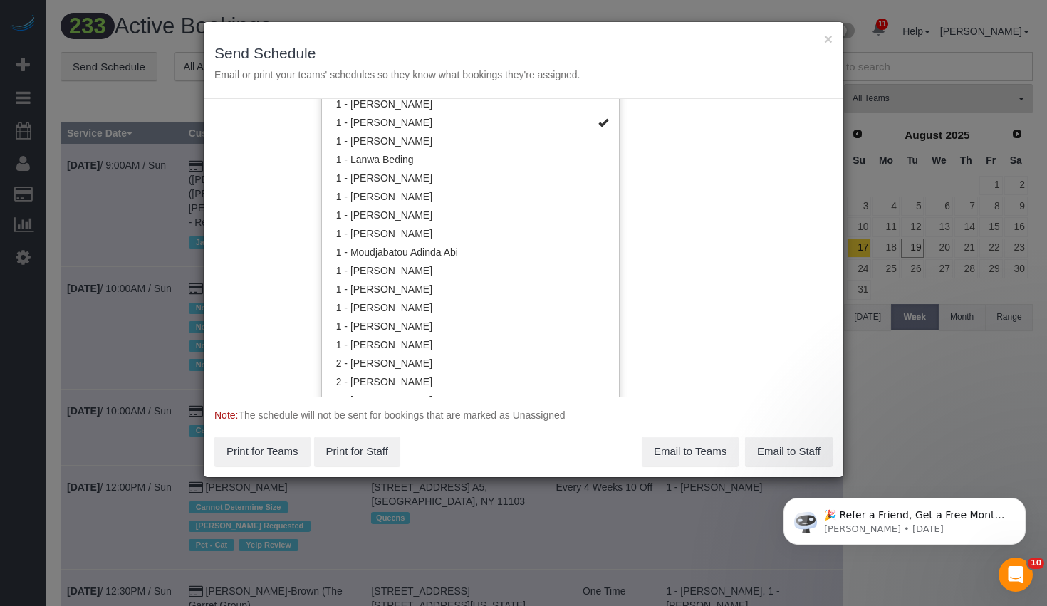
click at [826, 212] on div "Service Date 08/20/2025 08/20/2025 For All Teams Specific Team(s) 1 - Julian Ta…" at bounding box center [523, 248] width 639 height 298
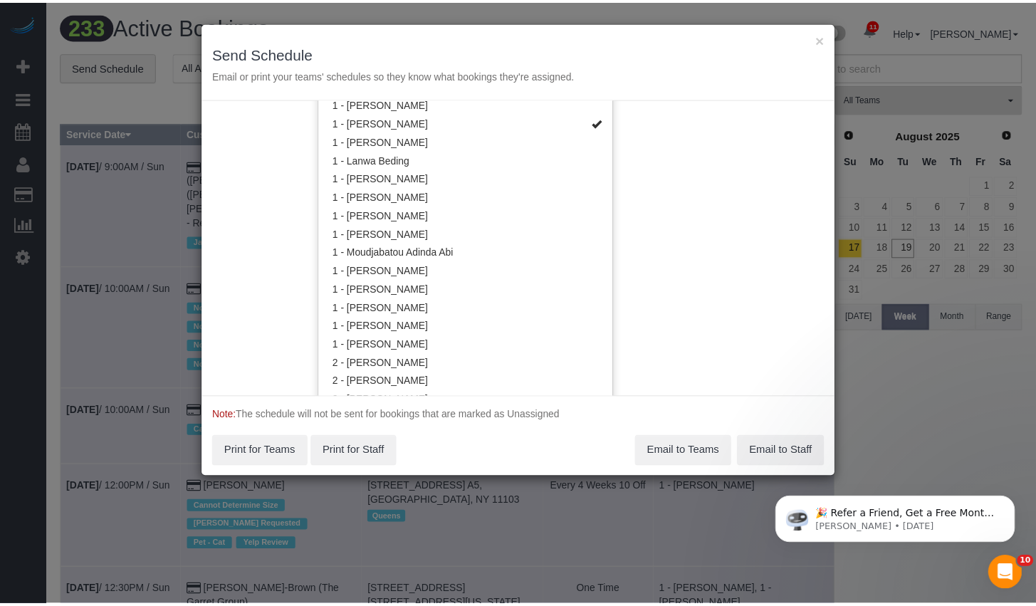
scroll to position [0, 0]
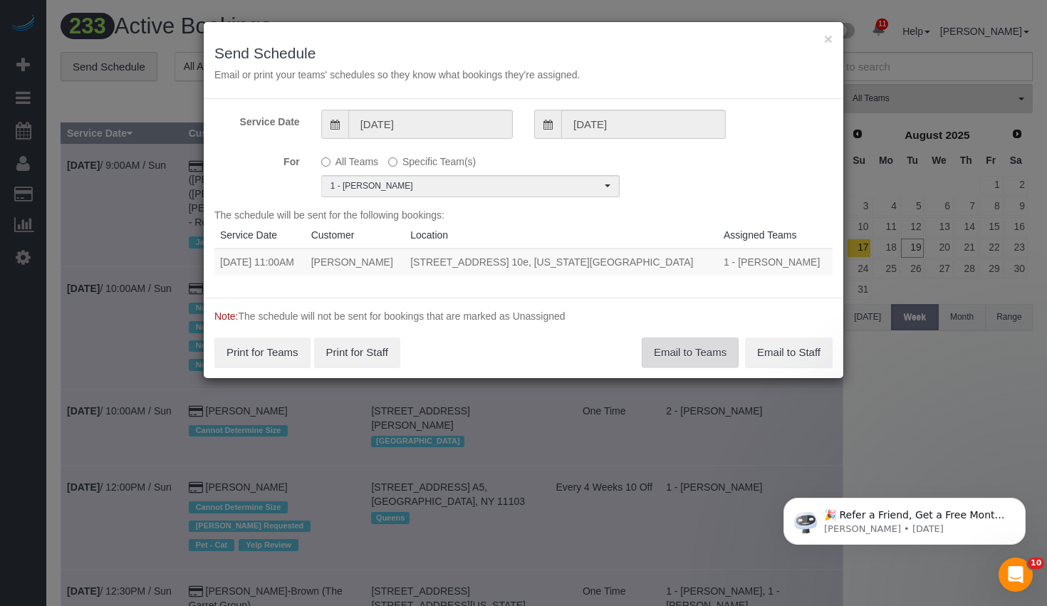
click at [716, 348] on button "Email to Teams" at bounding box center [690, 353] width 97 height 30
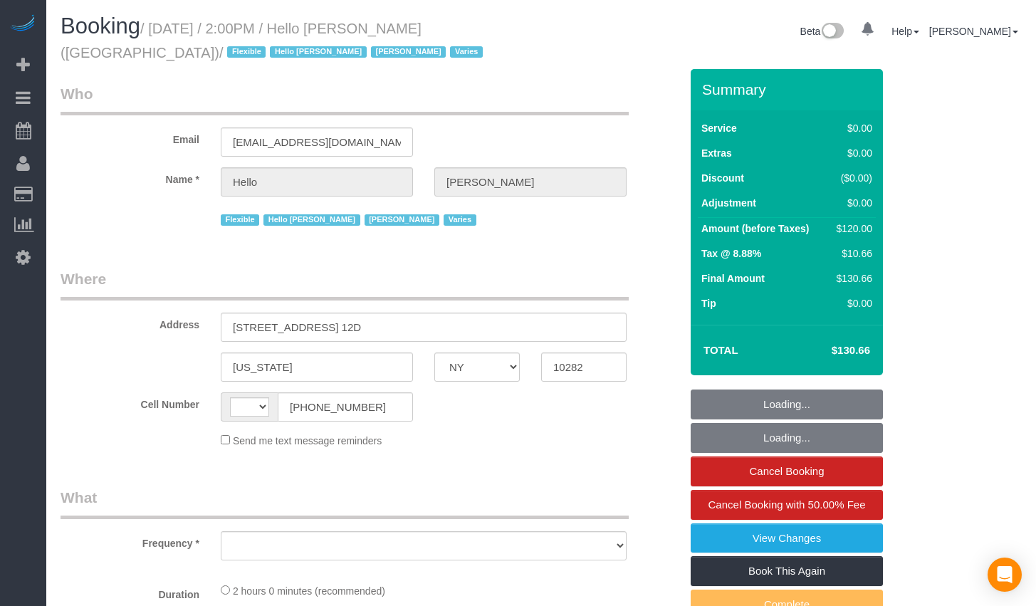
select select "NY"
select select "string:US"
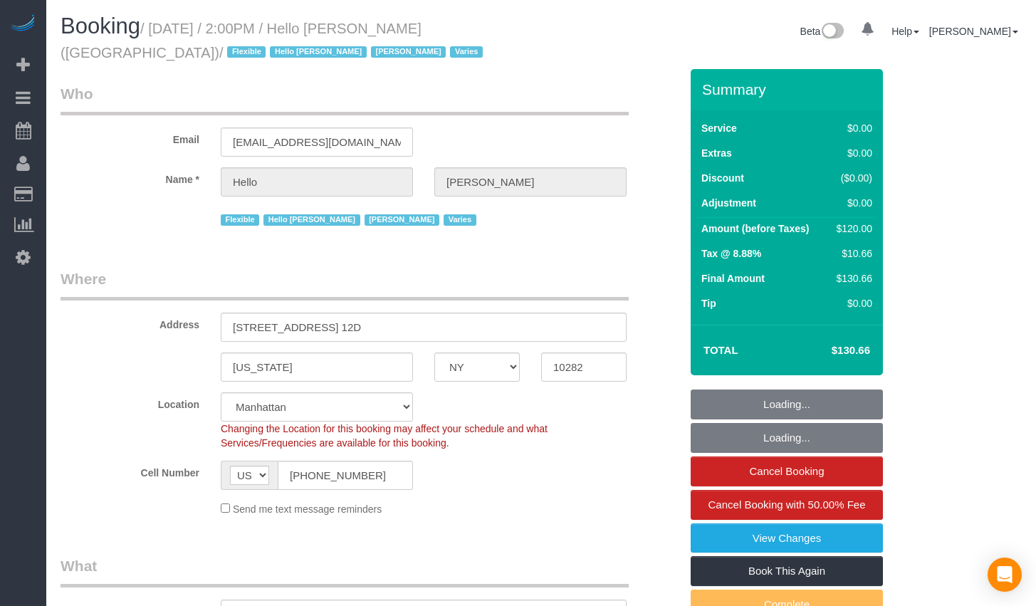
select select "object:721"
select select "1"
select select "spot1"
select select "number:89"
select select "number:90"
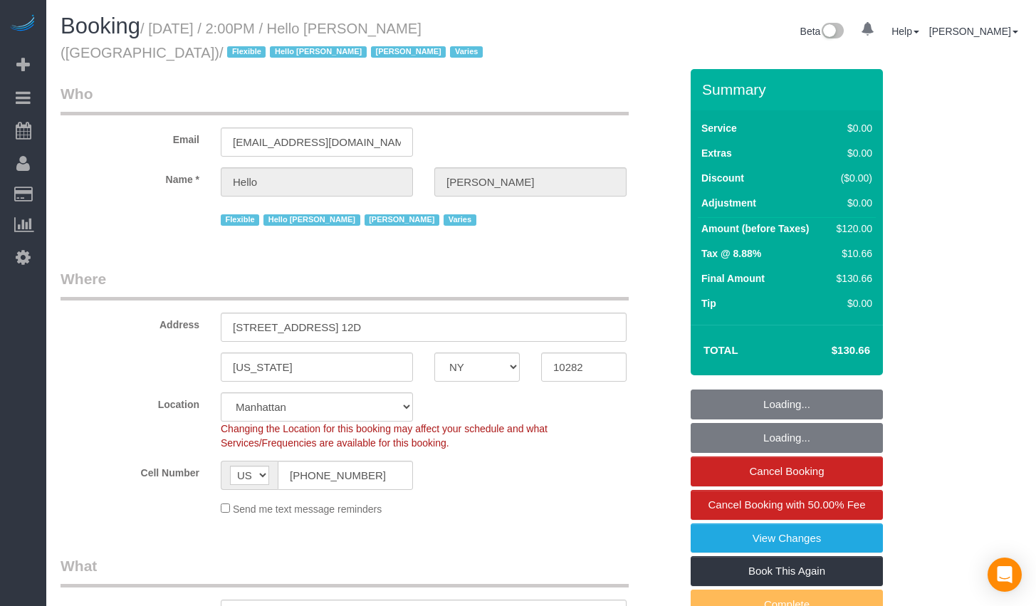
select select "number:15"
select select "number:6"
select select "1"
select select "object:1414"
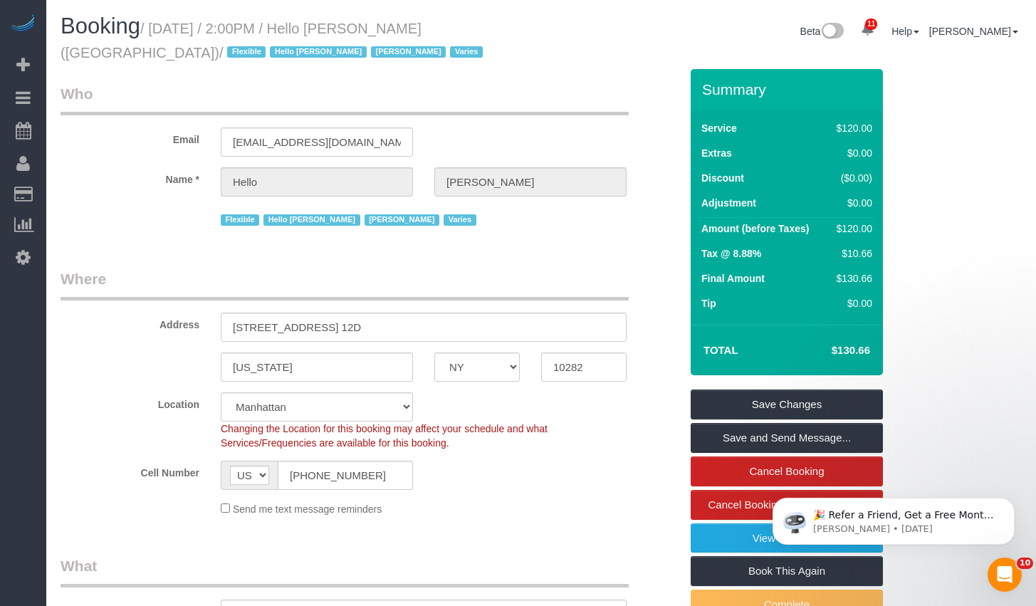
click at [349, 28] on small "/ [DATE] / 2:00PM / Hello [PERSON_NAME] ([GEOGRAPHIC_DATA]) / Flexible Hello [P…" at bounding box center [274, 41] width 427 height 40
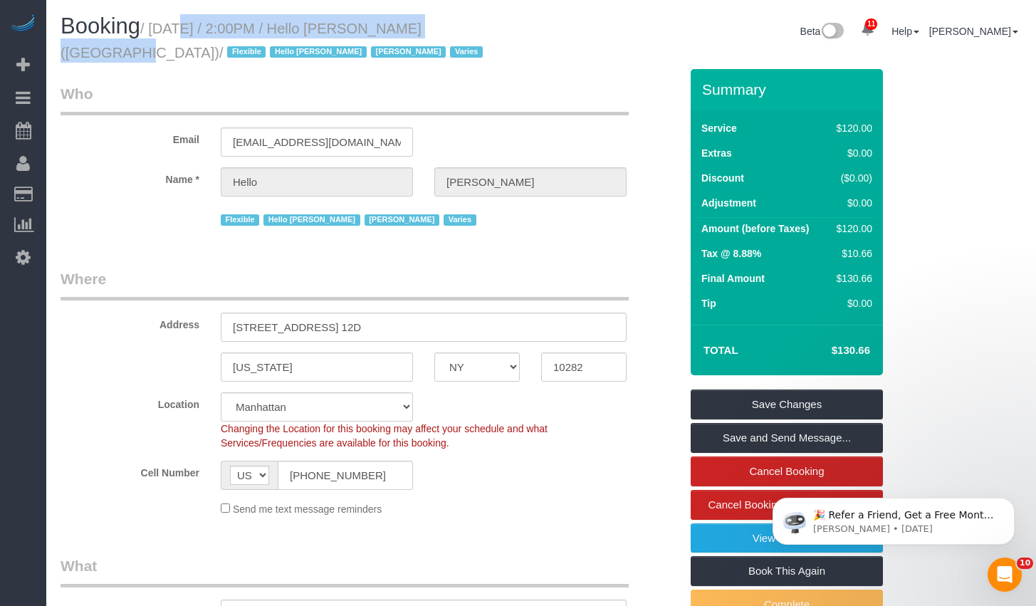
drag, startPoint x: 164, startPoint y: 26, endPoint x: 457, endPoint y: 28, distance: 293.4
click at [457, 28] on small "/ August 19, 2025 / 2:00PM / Hello Alfred (NYC) / Flexible Hello Alfred Jacky X…" at bounding box center [274, 41] width 427 height 40
copy small "August 19, 2025 / 2:00PM / Hello Alfred (NYC)"
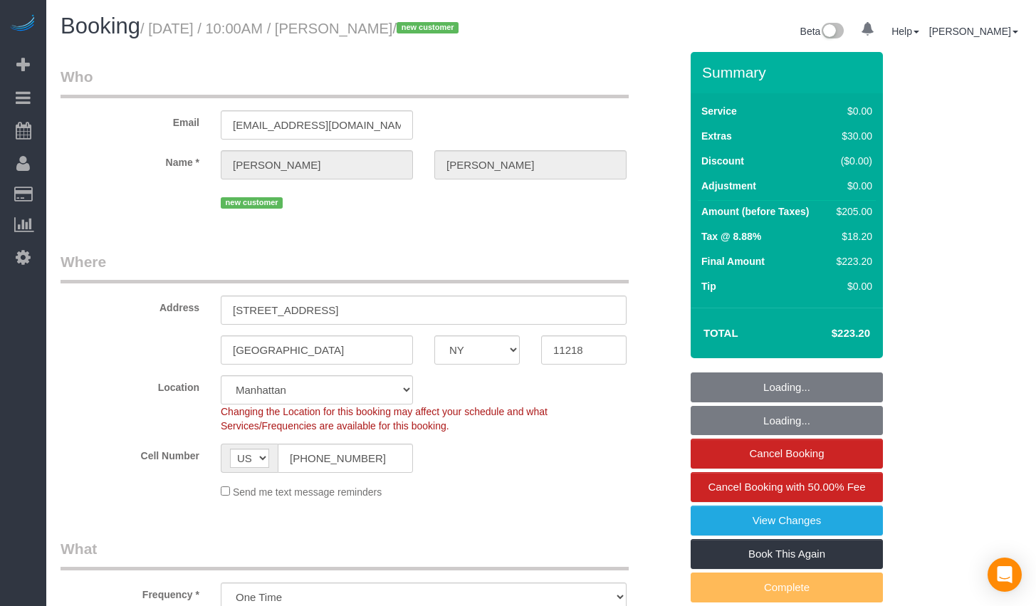
select select "NY"
select select "string:stripe-pm_1RwEGv4VGloSiKo7etPEvMJj"
select select "spot1"
select select "number:58"
select select "number:72"
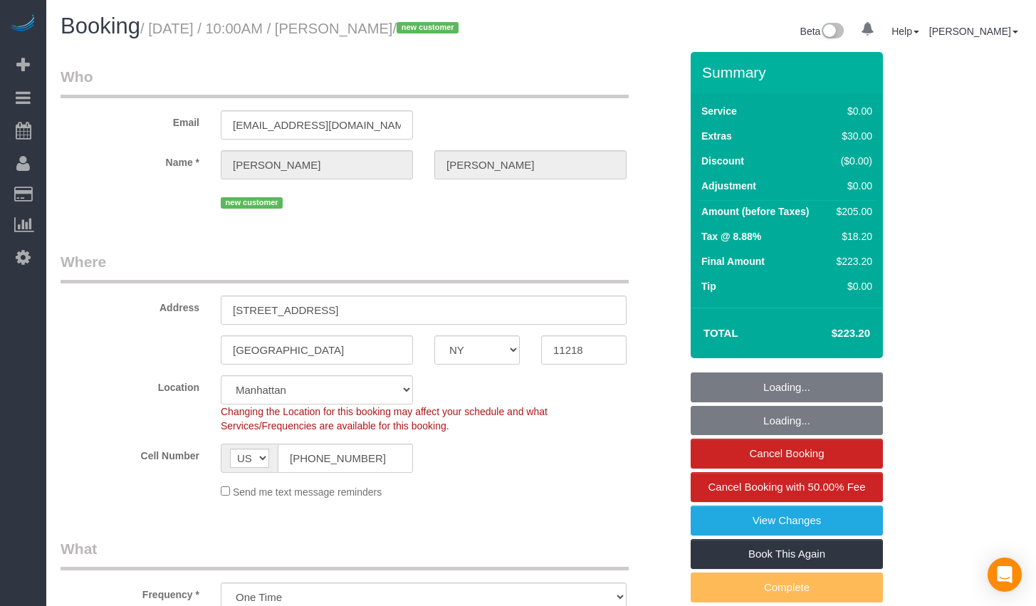
select select "number:15"
select select "number:5"
select select "2"
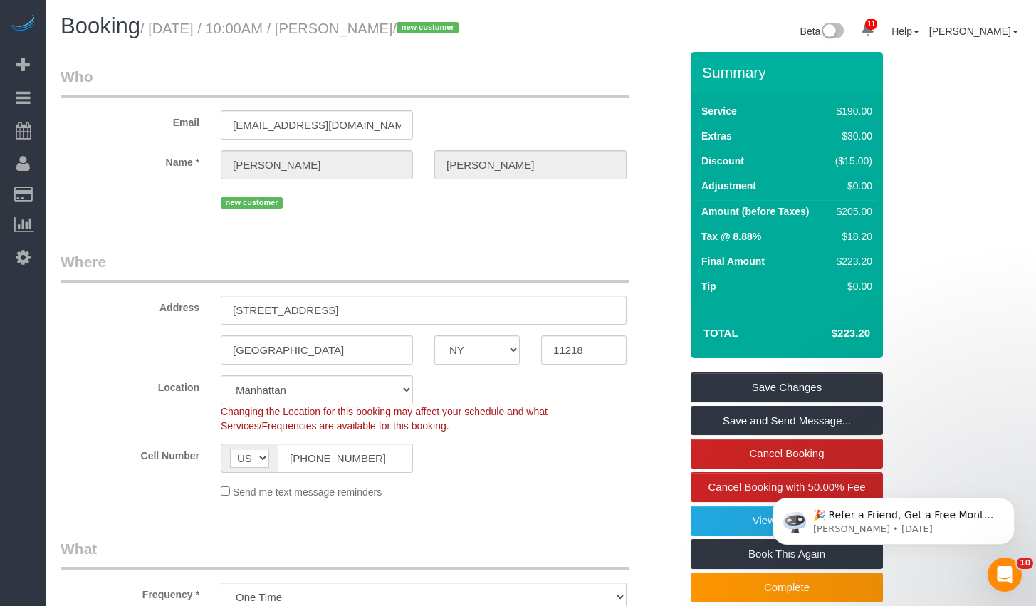
click at [247, 83] on legend "Who" at bounding box center [345, 82] width 568 height 32
drag, startPoint x: 351, startPoint y: 31, endPoint x: 449, endPoint y: 35, distance: 98.3
click at [449, 35] on small "/ August 19, 2025 / 10:00AM / Richard Clough / new customer" at bounding box center [301, 29] width 323 height 16
copy small "Richard Clough"
click at [334, 308] on input "570A 19th Street" at bounding box center [424, 310] width 406 height 29
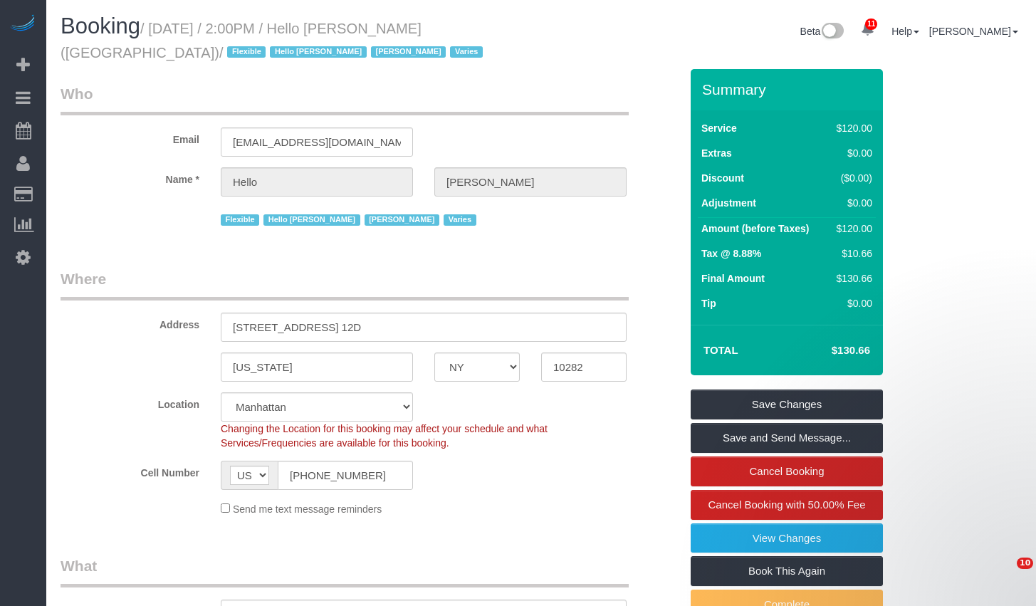
select select "NY"
select select "1"
select select "spot1"
select select "number:89"
select select "number:90"
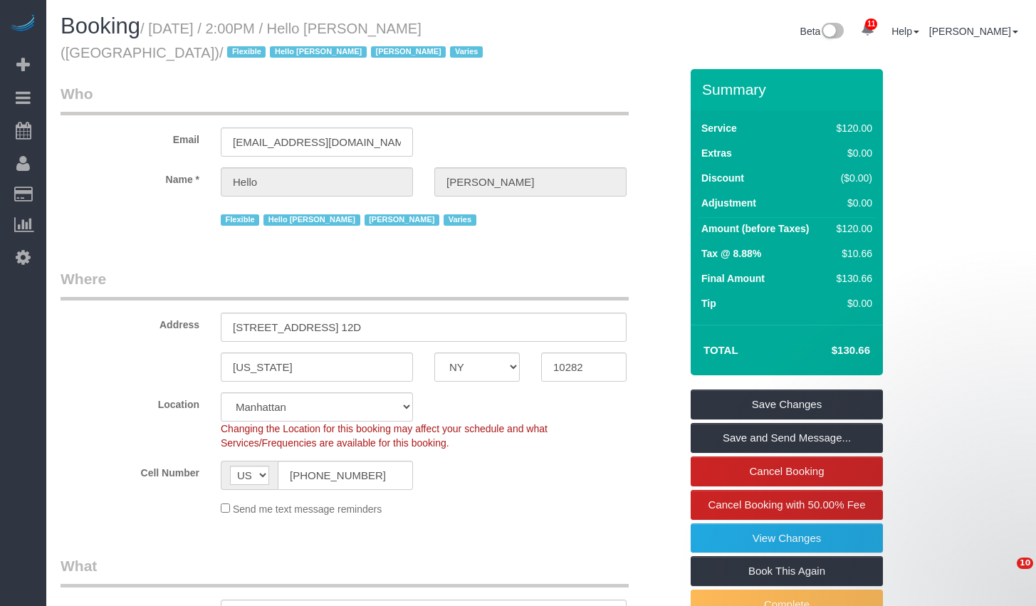
select select "number:15"
select select "number:6"
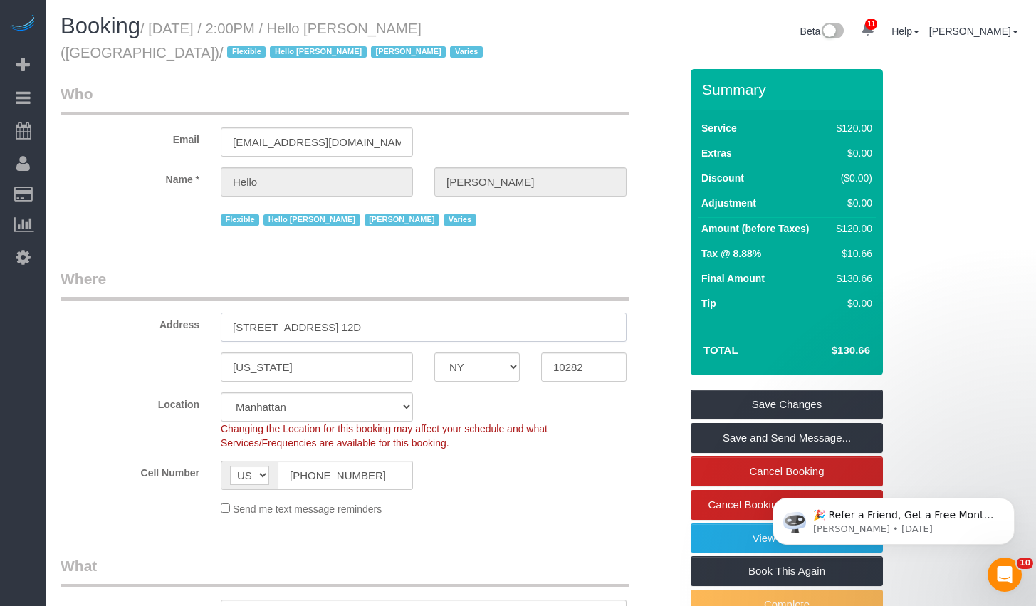
click at [412, 325] on input "[STREET_ADDRESS] 12D" at bounding box center [424, 327] width 406 height 29
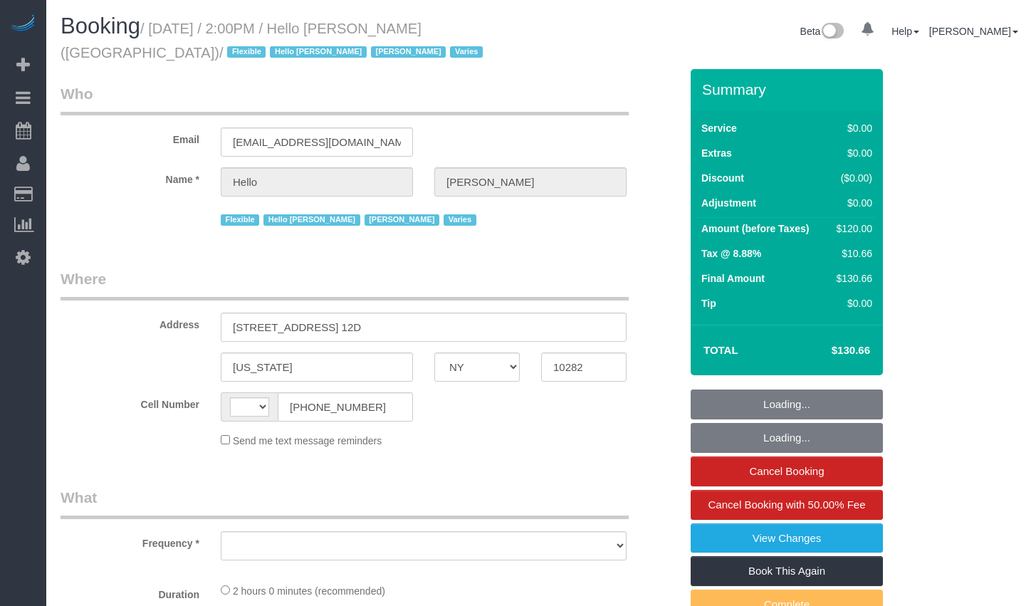
select select "NY"
select select "string:[GEOGRAPHIC_DATA]"
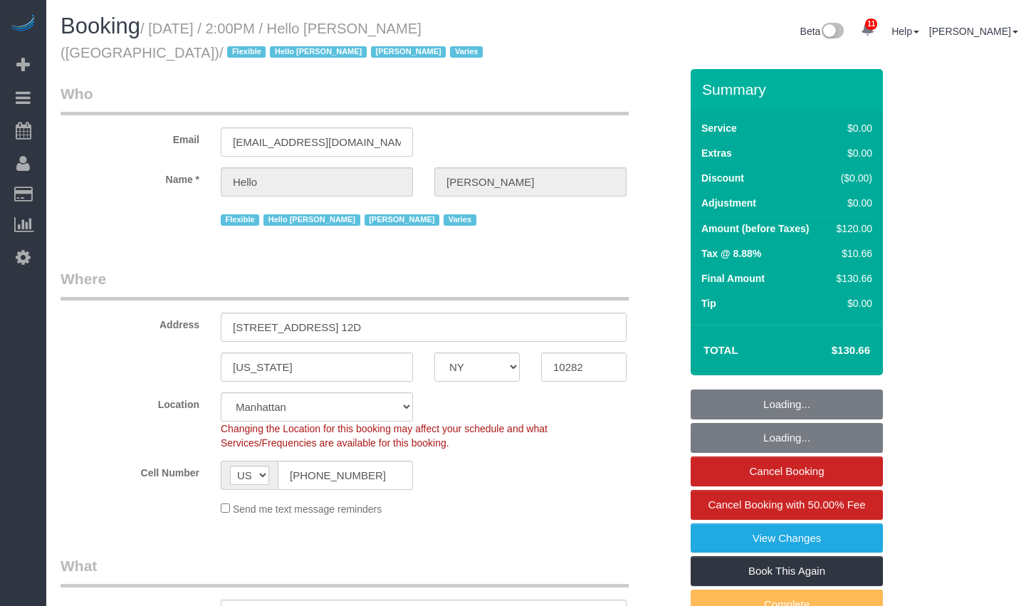
select select "object:725"
select select "spot1"
select select "number:89"
select select "number:90"
select select "number:15"
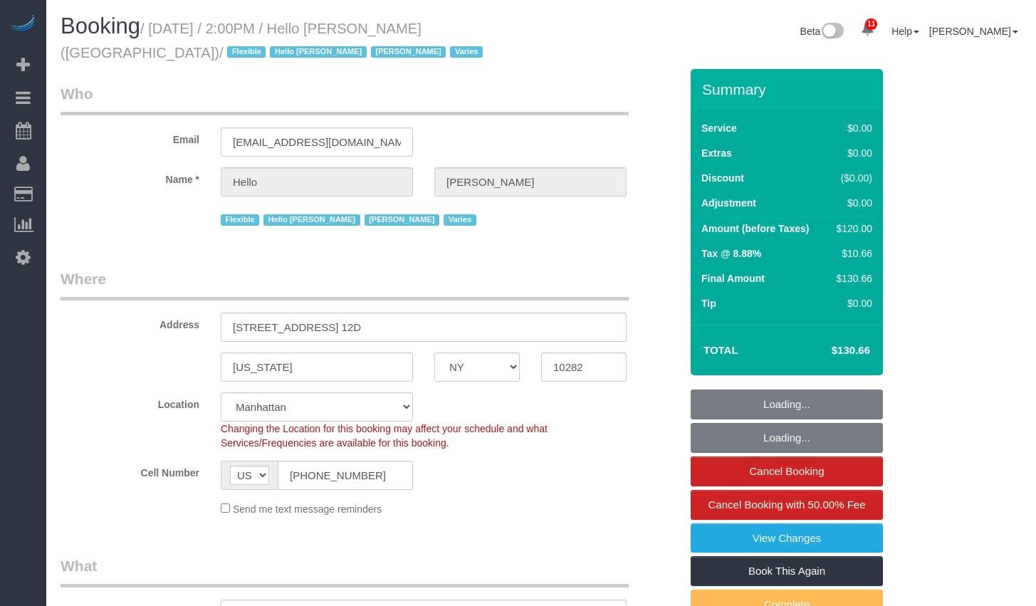
select select "number:6"
select select "object:1384"
select select "1"
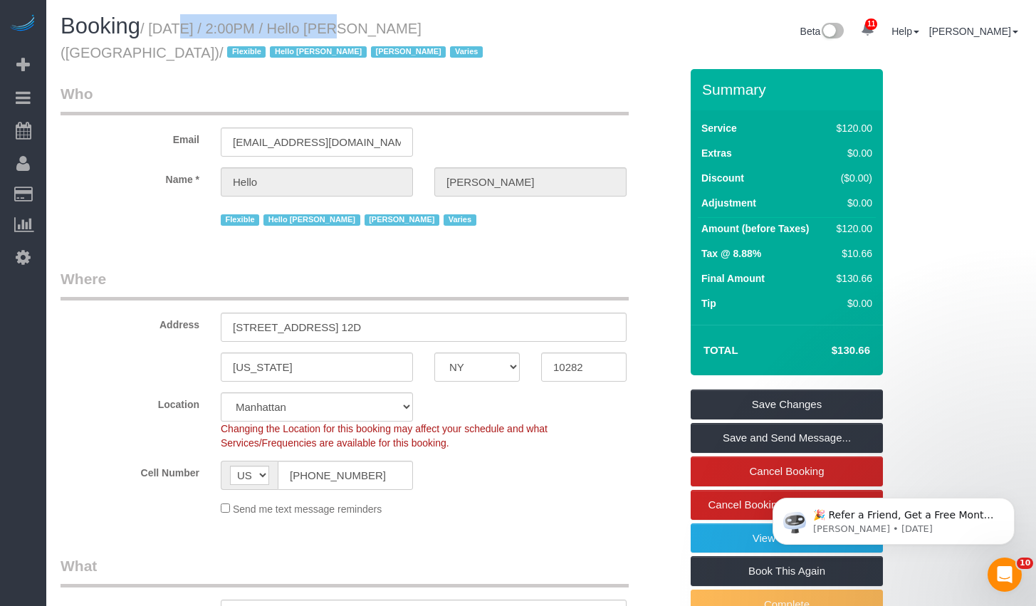
drag, startPoint x: 160, startPoint y: 28, endPoint x: 327, endPoint y: 36, distance: 166.8
click at [327, 36] on small "/ [DATE] / 2:00PM / Hello [PERSON_NAME] ([GEOGRAPHIC_DATA]) / Flexible Hello [P…" at bounding box center [274, 41] width 427 height 40
copy small "[DATE] / 2:00PM"
click at [402, 331] on input "[STREET_ADDRESS] 12D" at bounding box center [424, 327] width 406 height 29
click at [564, 365] on input "10282" at bounding box center [583, 367] width 85 height 29
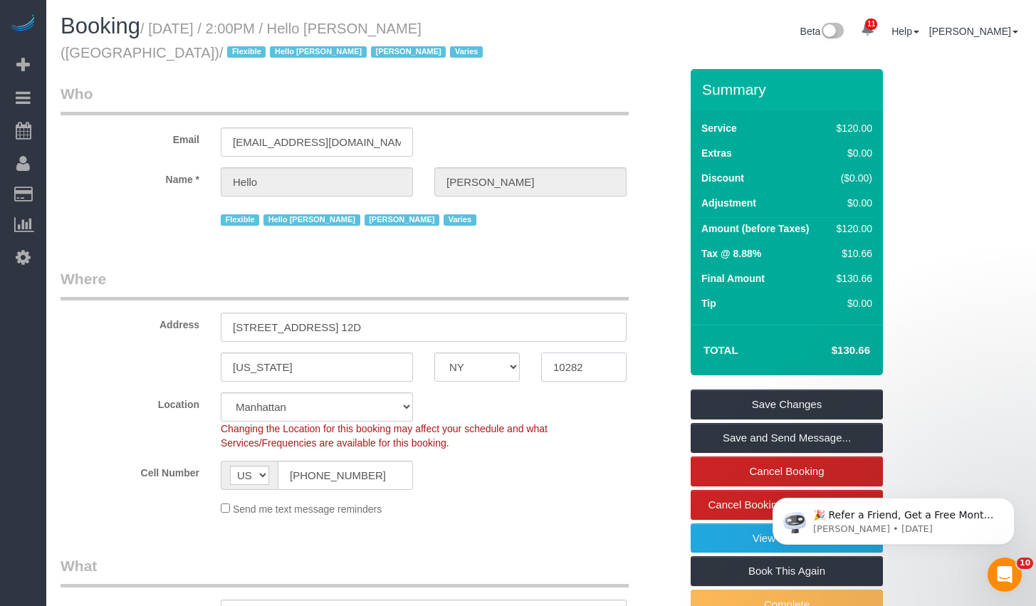
click at [564, 365] on input "10282" at bounding box center [583, 367] width 85 height 29
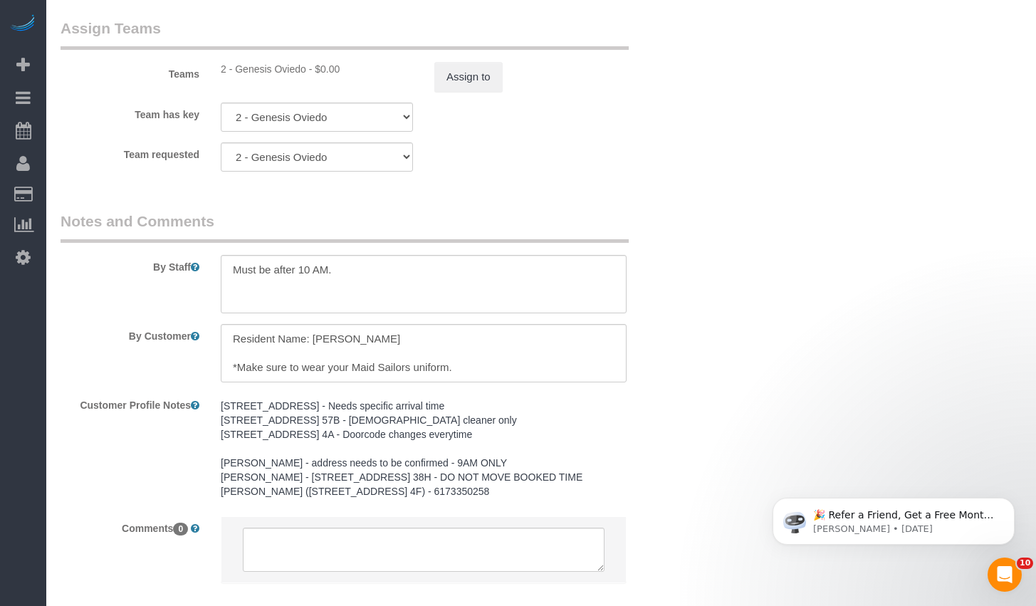
scroll to position [1955, 0]
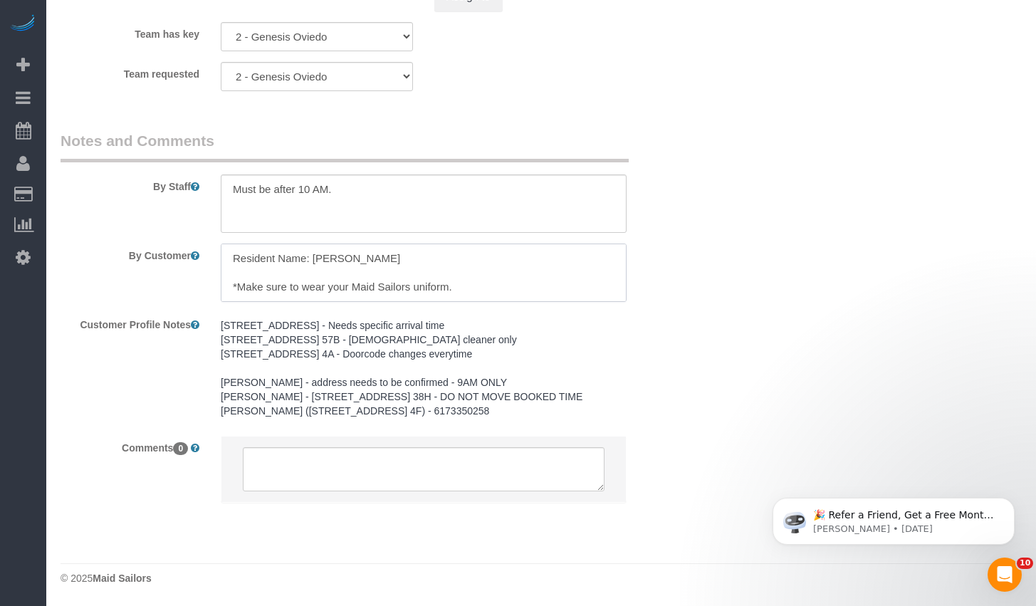
drag, startPoint x: 315, startPoint y: 258, endPoint x: 471, endPoint y: 254, distance: 156.0
click at [471, 254] on textarea at bounding box center [424, 273] width 406 height 58
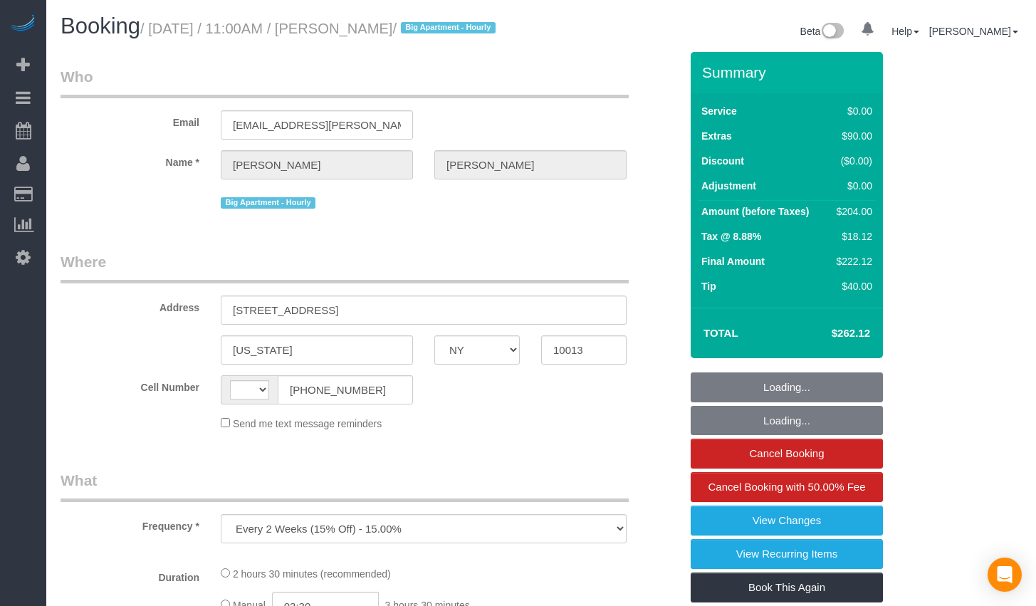
select select "NY"
select select "number:89"
select select "number:90"
select select "number:15"
select select "number:5"
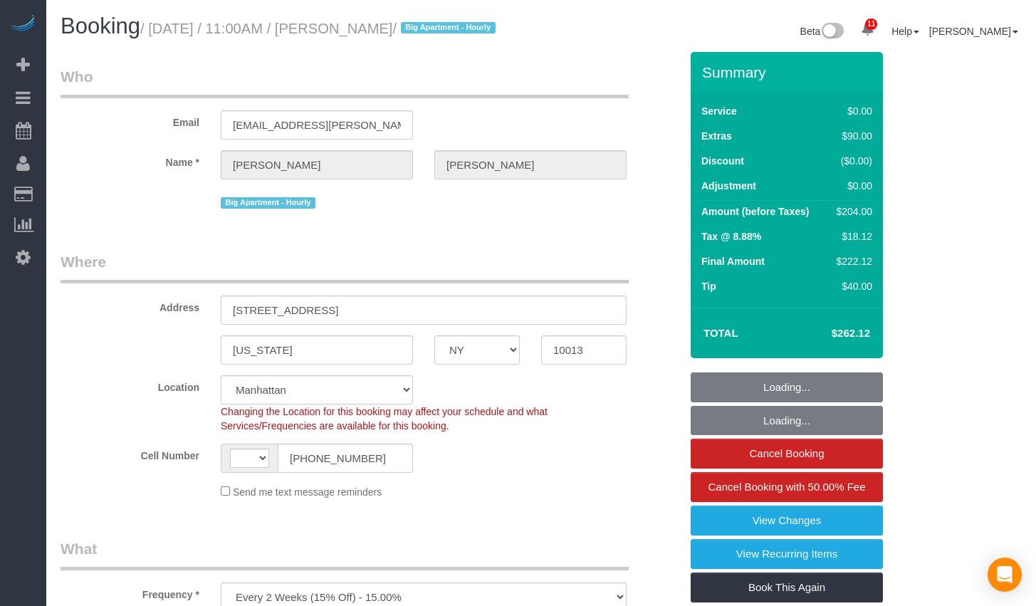
select select "object:633"
select select "string:[GEOGRAPHIC_DATA]"
select select "string:stripe-pm_1Q1zy64VGloSiKo7nrLUa1GT"
select select "spot1"
drag, startPoint x: 162, startPoint y: 28, endPoint x: 461, endPoint y: 35, distance: 299.2
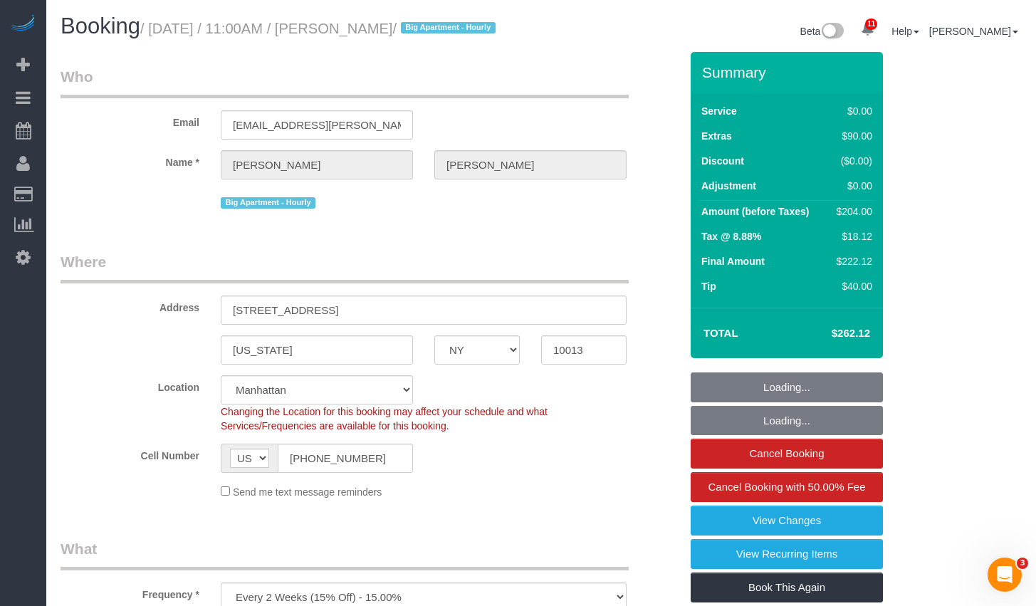
click at [461, 35] on small "/ [DATE] / 11:00AM / [PERSON_NAME] / Big Apartment - Hourly" at bounding box center [320, 29] width 360 height 16
copy small "[DATE] / 11:00AM / [PERSON_NAME]"
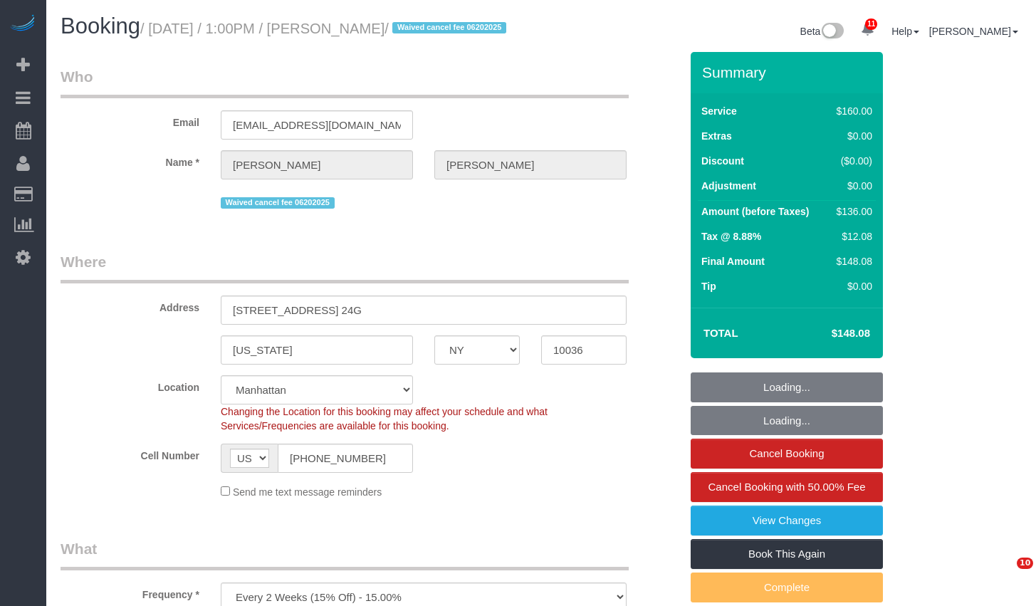
select select "NY"
select select "spot1"
select select "number:89"
select select "number:90"
select select "number:15"
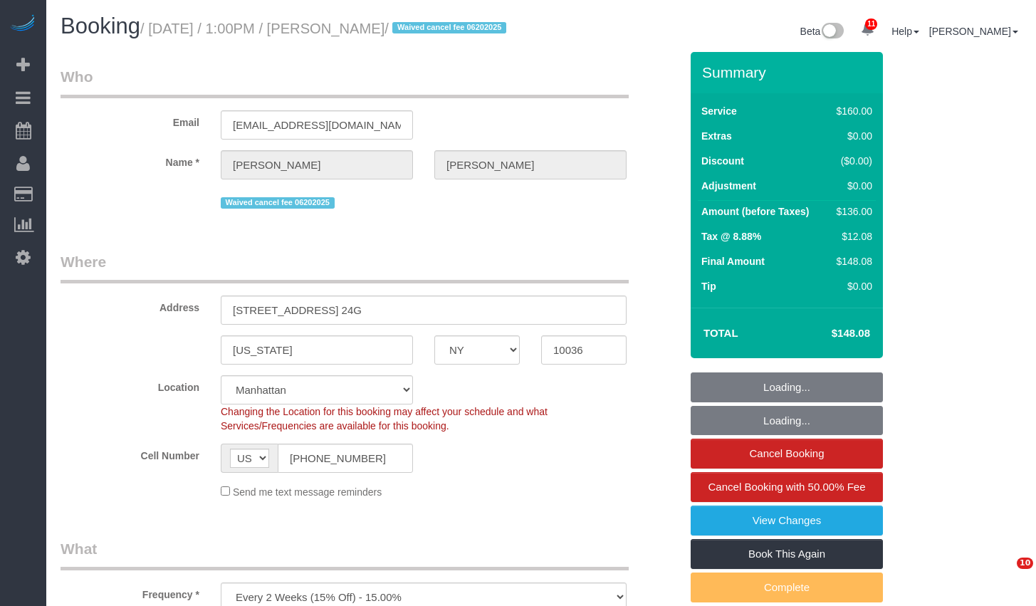
select select "number:5"
